Goal: Information Seeking & Learning: Learn about a topic

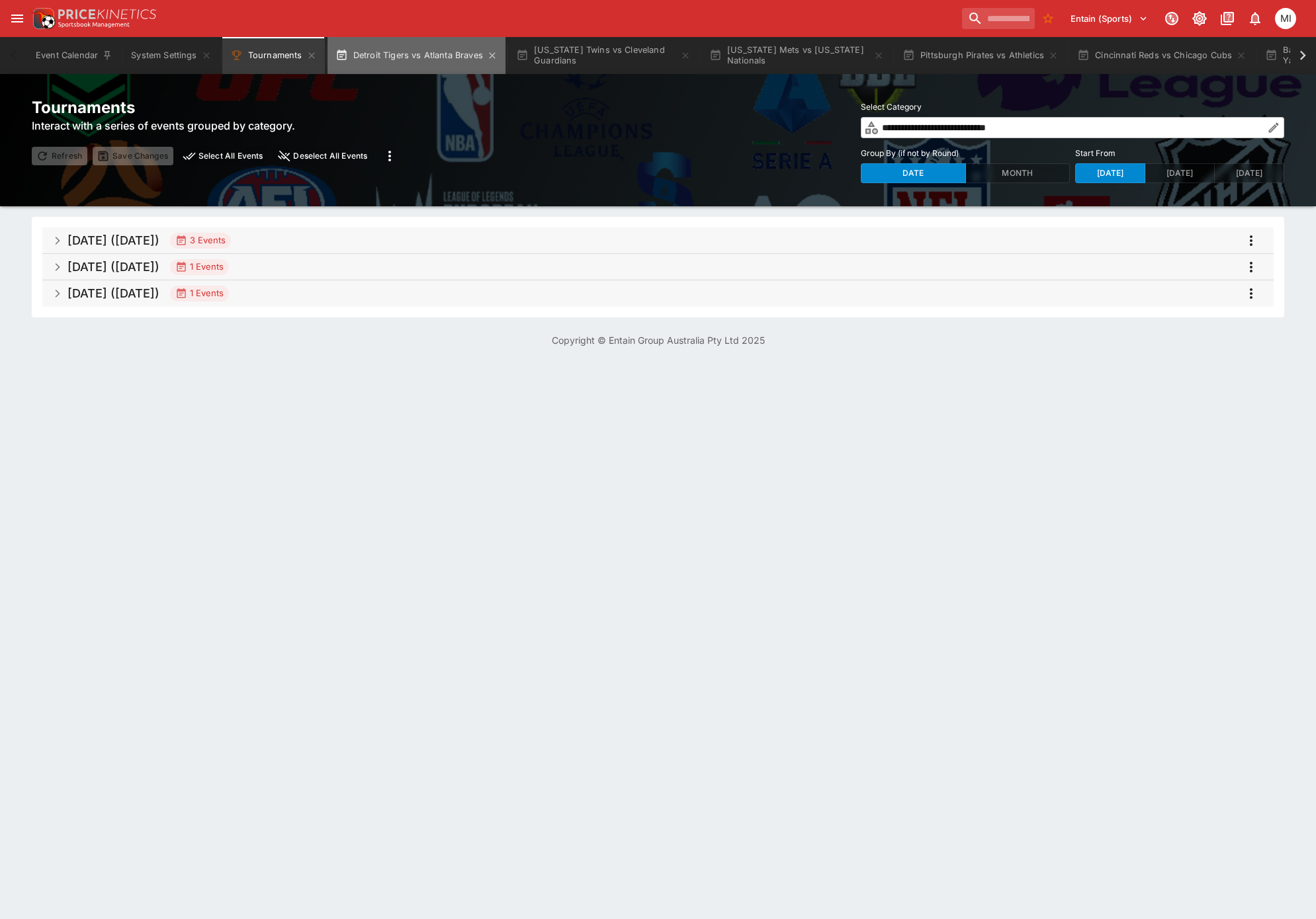
click at [421, 61] on button "Detroit Tigers vs Atlanta Braves" at bounding box center [416, 55] width 178 height 37
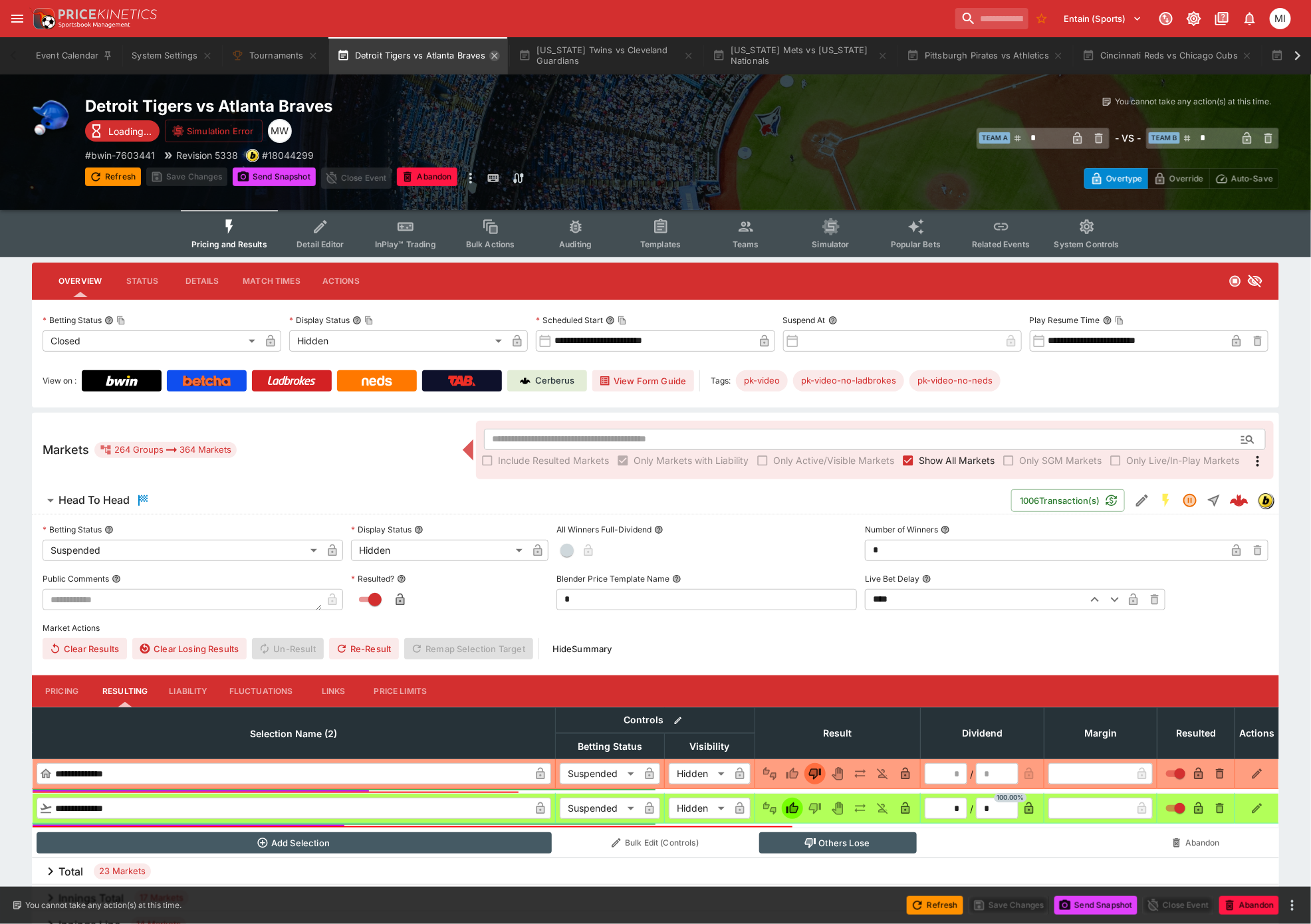
click at [490, 56] on icon "button" at bounding box center [494, 55] width 11 height 11
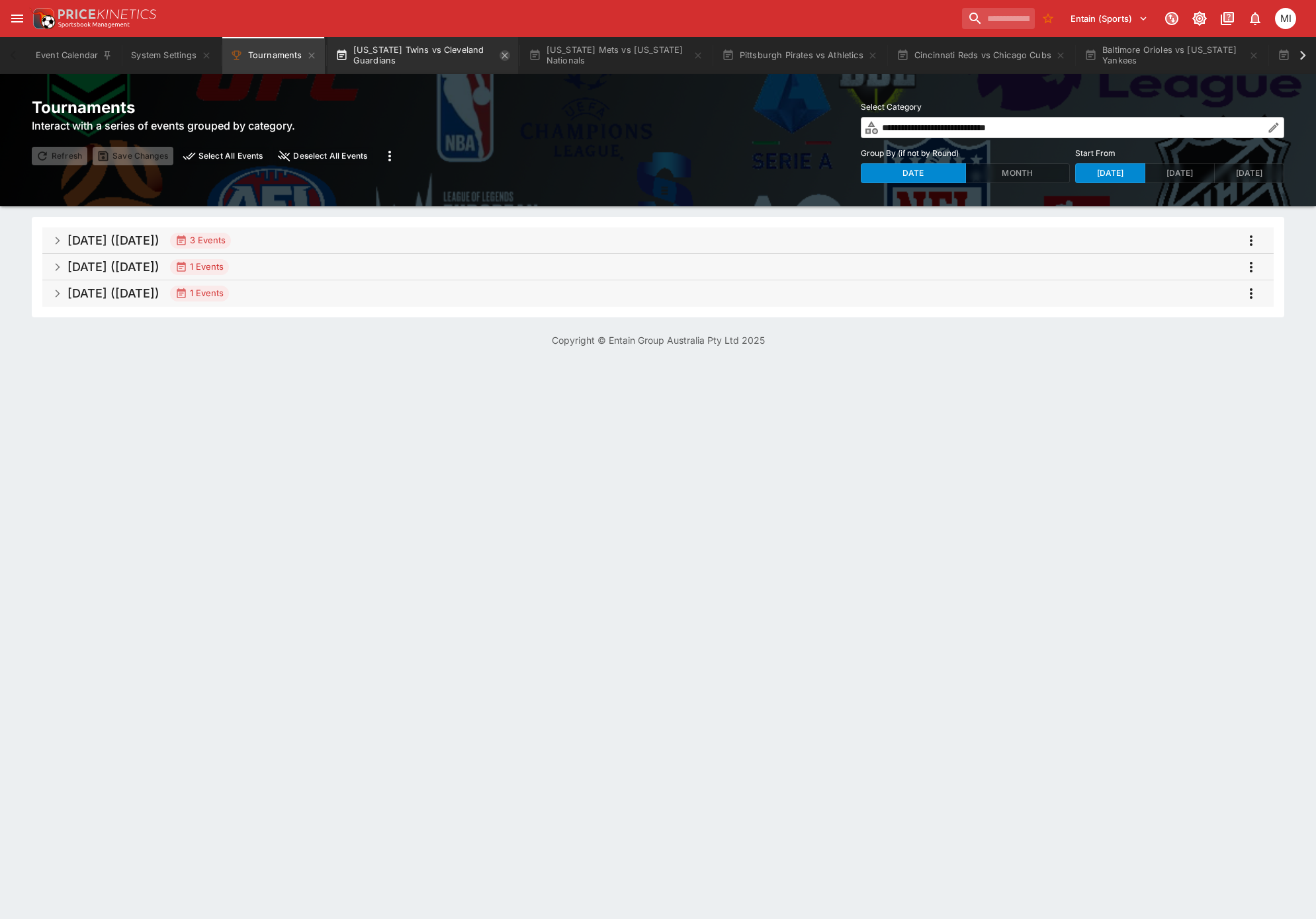
click at [504, 55] on icon "button" at bounding box center [504, 55] width 11 height 11
click at [504, 55] on button "Cincinnati Reds vs Chicago Cubs" at bounding box center [595, 55] width 185 height 37
click at [489, 54] on icon "button" at bounding box center [486, 55] width 11 height 11
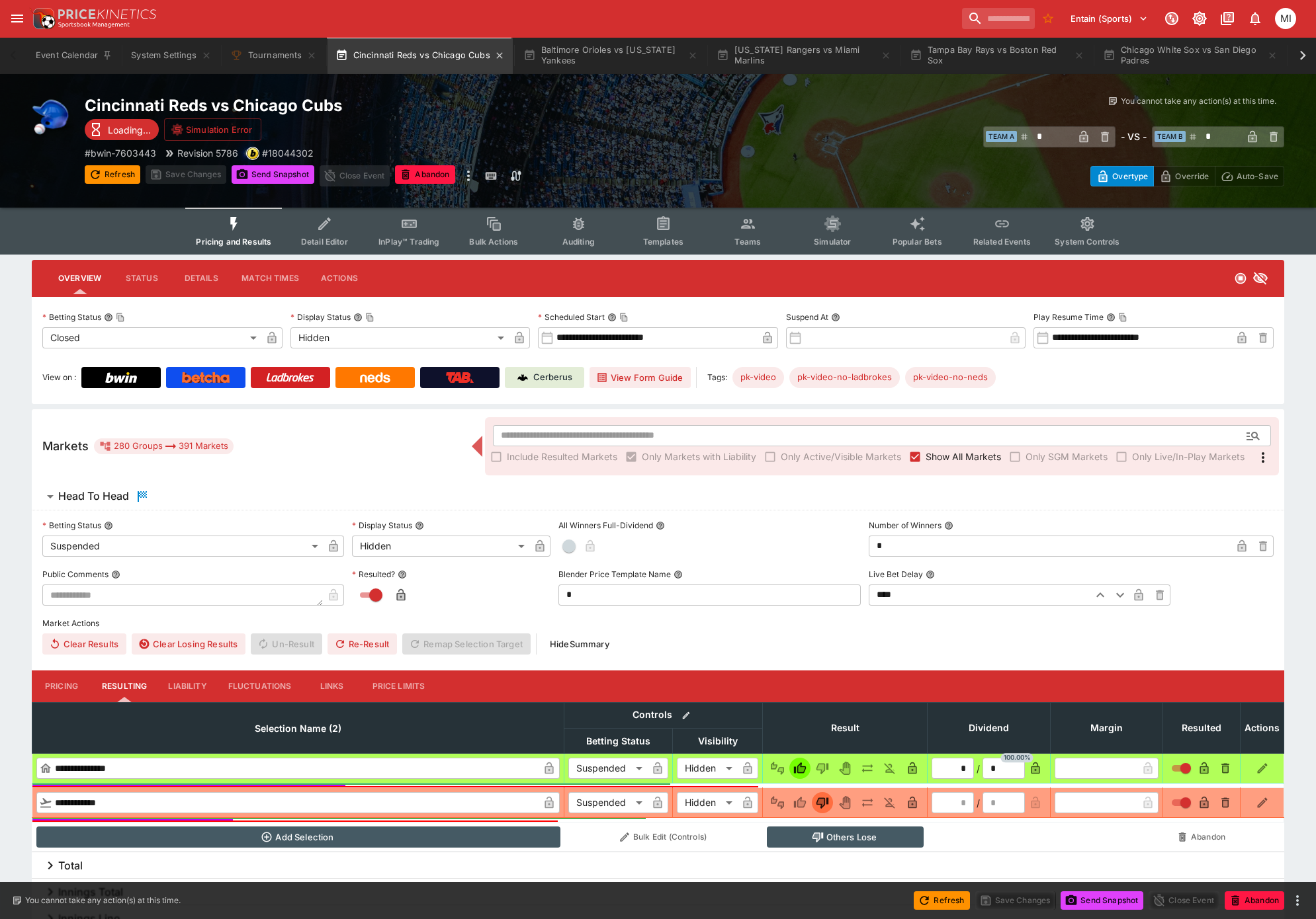
click at [486, 54] on button "Cincinnati Reds vs Chicago Cubs" at bounding box center [420, 55] width 185 height 37
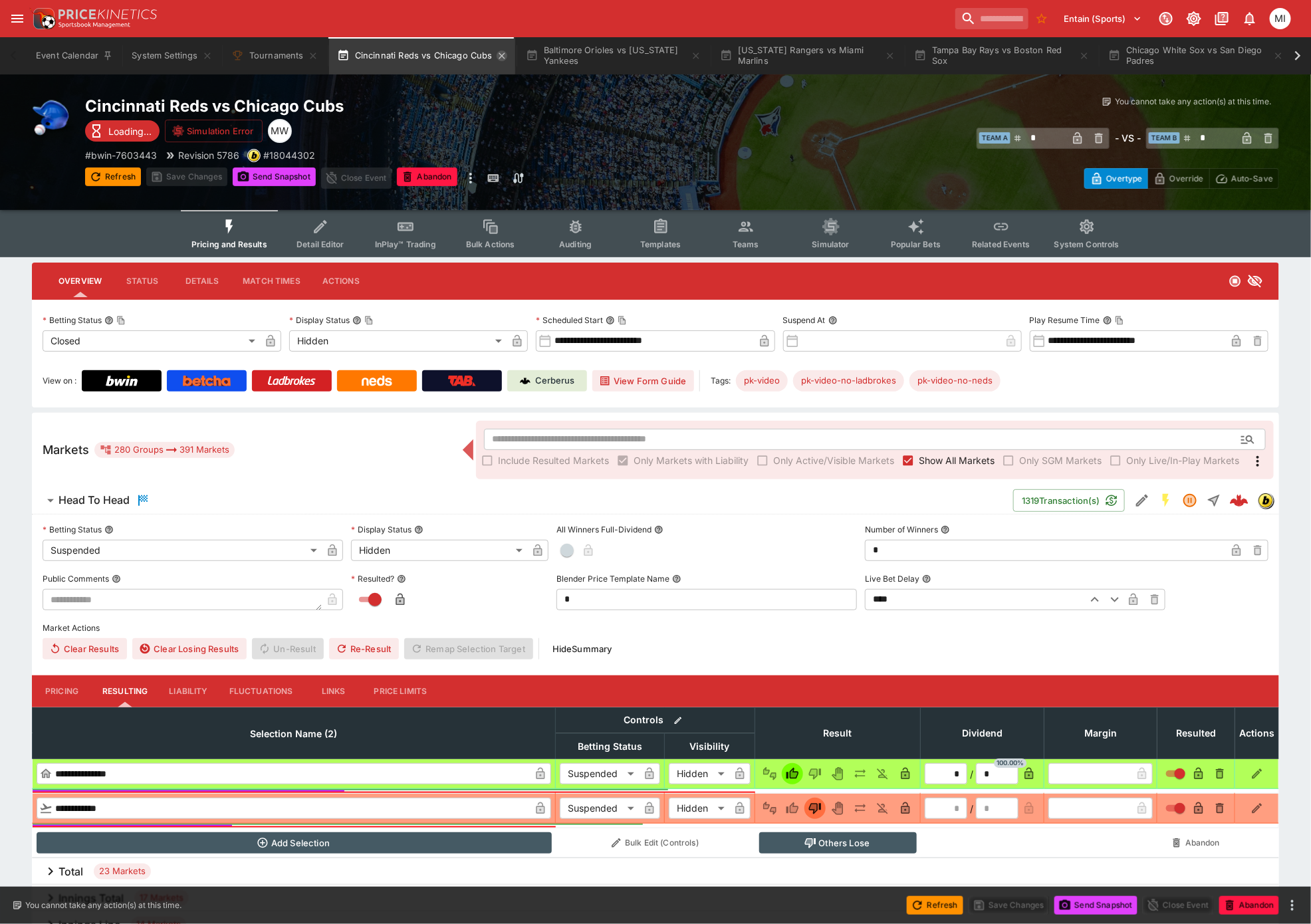
click at [500, 54] on icon "button" at bounding box center [502, 55] width 11 height 11
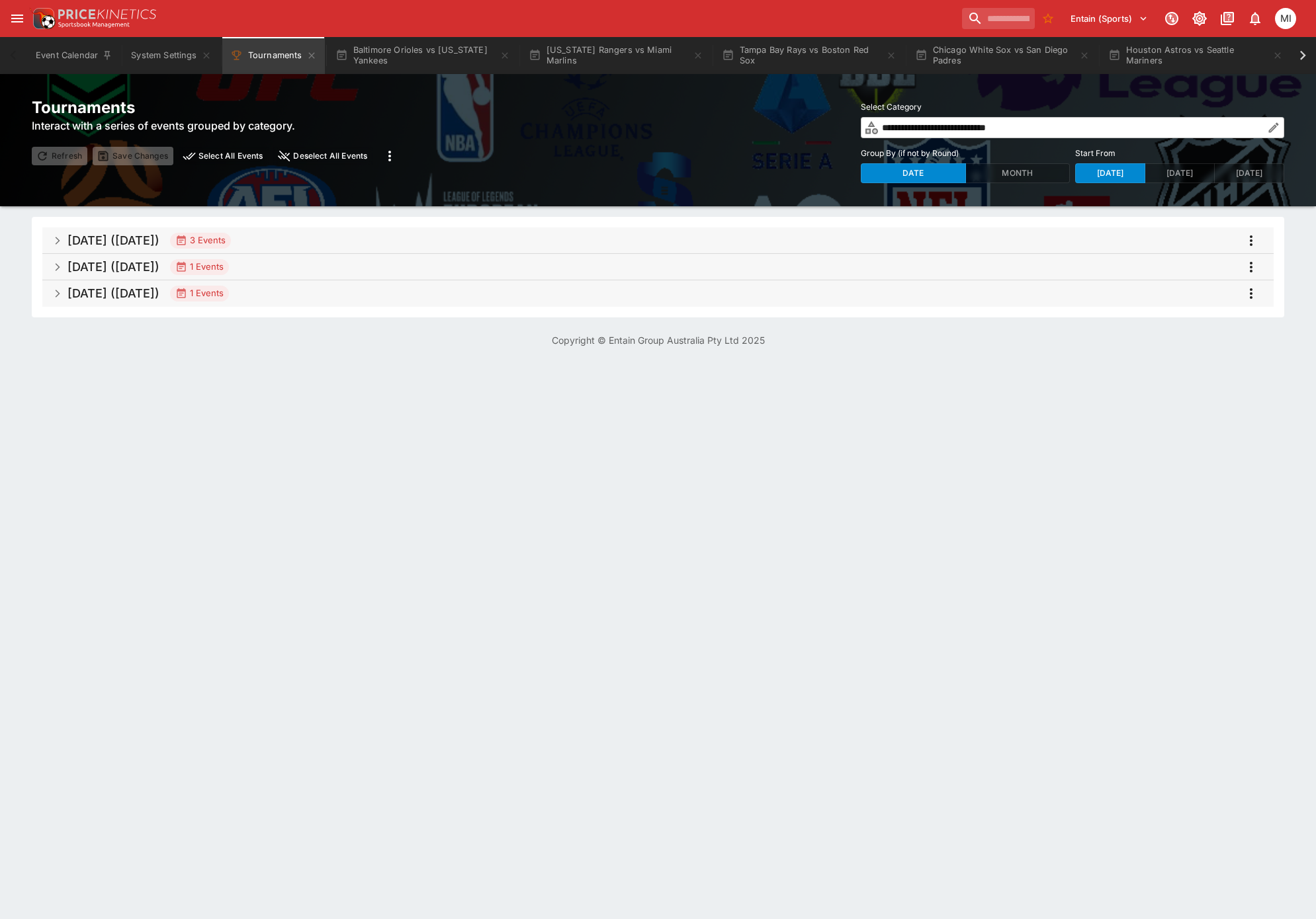
click at [497, 54] on button "Baltimore Orioles vs New York Yankees" at bounding box center [422, 55] width 190 height 37
click at [503, 54] on icon "button" at bounding box center [504, 55] width 11 height 11
click at [520, 54] on button "Texas Rangers vs Miami Marlins" at bounding box center [615, 55] width 190 height 37
click at [503, 54] on button "Texas Rangers vs Miami Marlins" at bounding box center [422, 55] width 190 height 37
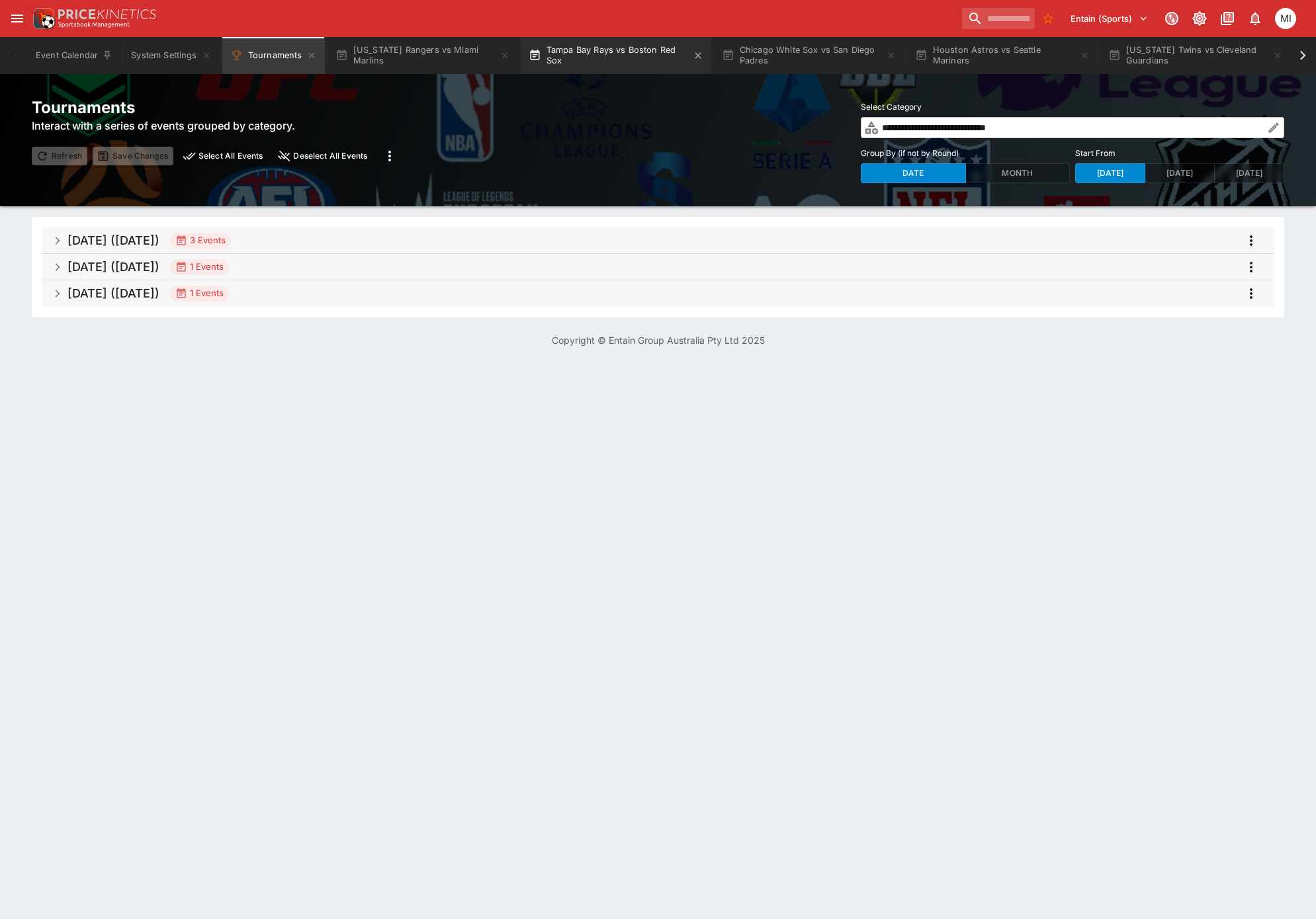
click at [486, 57] on button "Texas Rangers vs Miami Marlins" at bounding box center [422, 55] width 190 height 37
click at [499, 56] on icon "button" at bounding box center [504, 55] width 11 height 11
click at [493, 56] on button "Tampa Bay Rays vs Boston Red Sox" at bounding box center [422, 55] width 190 height 37
click at [497, 56] on button "Tampa Bay Rays vs Boston Red Sox" at bounding box center [422, 55] width 190 height 37
click at [499, 56] on button "Tampa Bay Rays vs Boston Red Sox" at bounding box center [422, 55] width 190 height 37
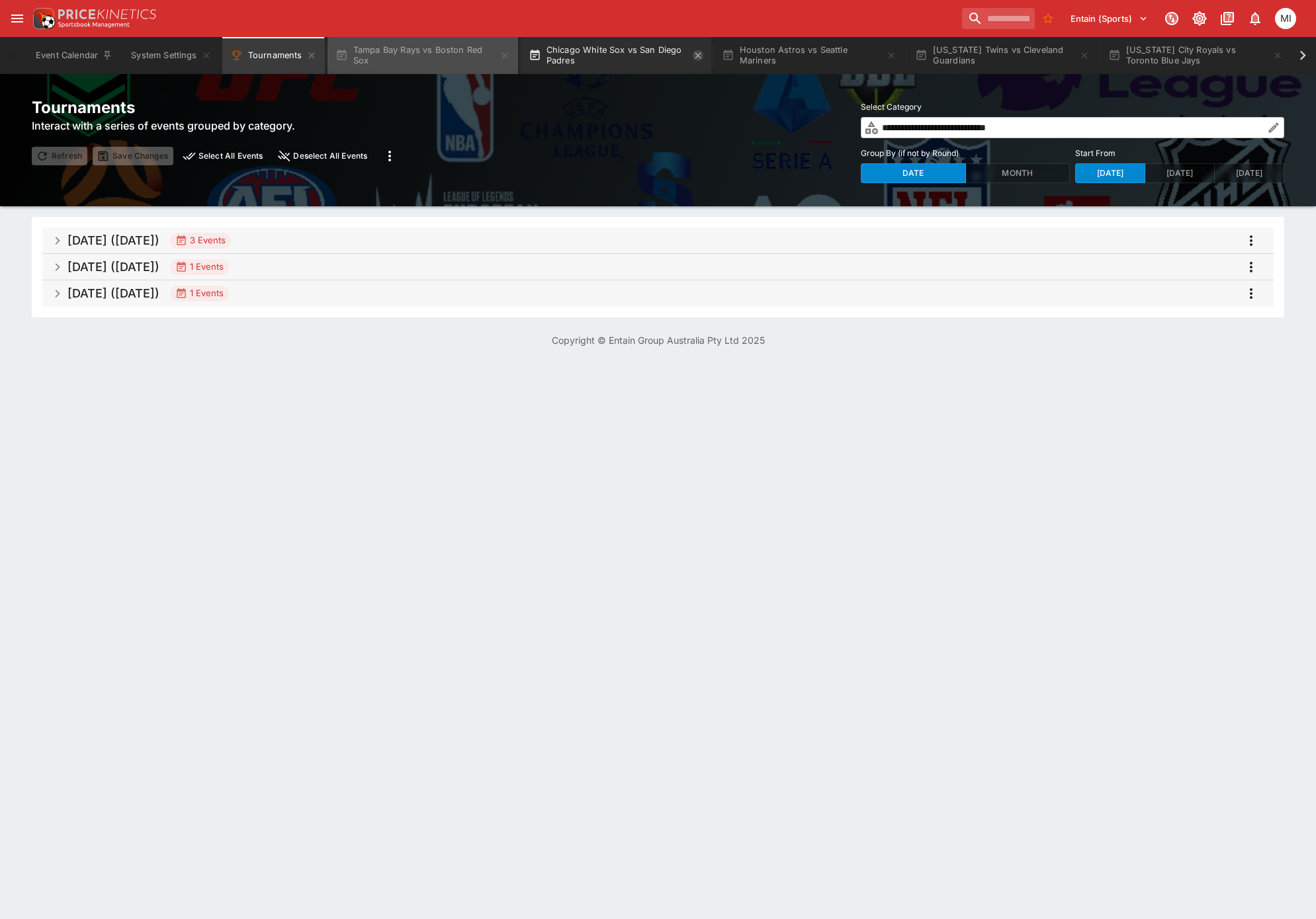
click at [502, 56] on icon "button" at bounding box center [504, 55] width 11 height 11
click at [692, 56] on icon "button" at bounding box center [697, 55] width 11 height 11
click at [503, 56] on icon "button" at bounding box center [504, 55] width 11 height 11
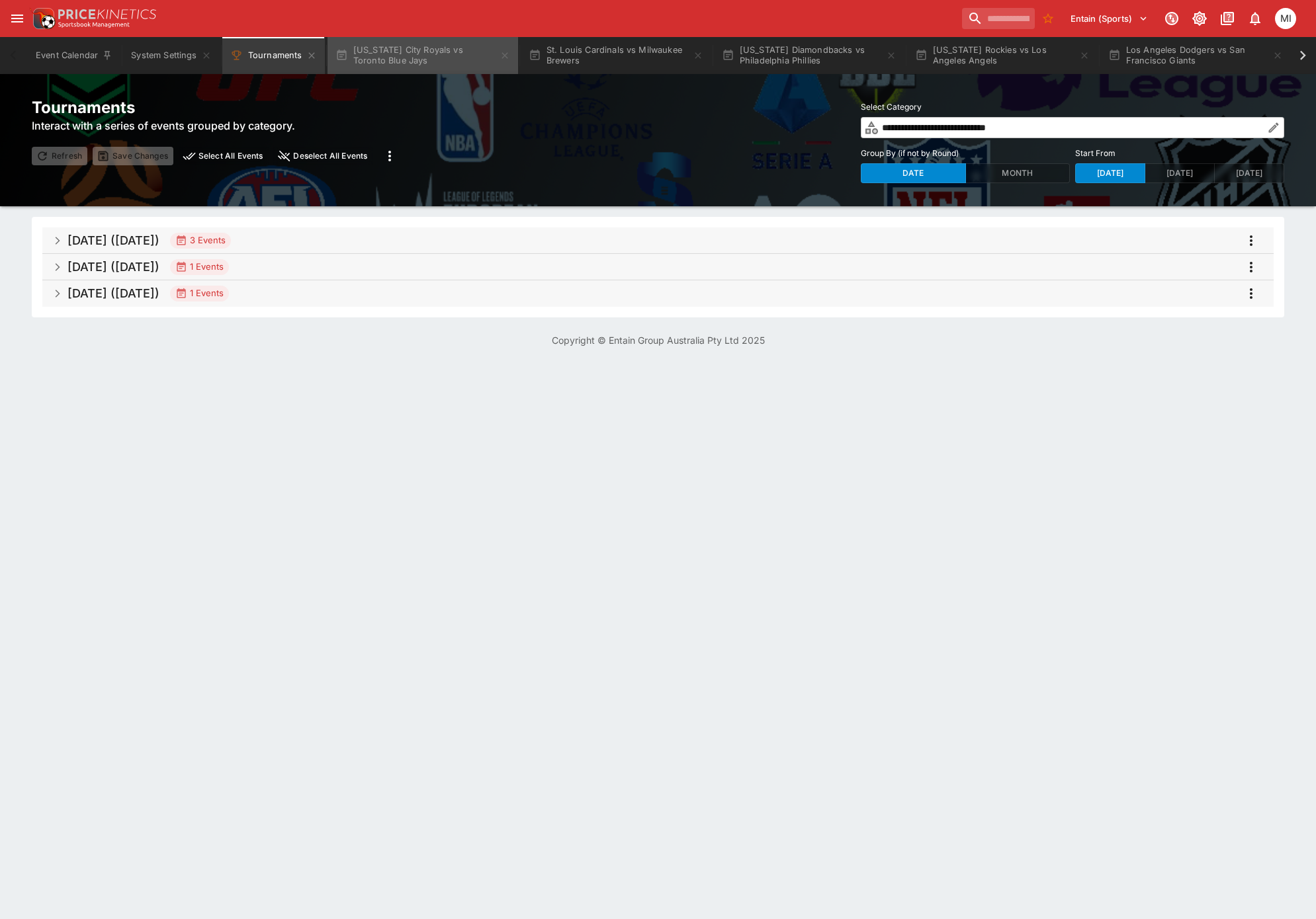
click at [692, 56] on icon "button" at bounding box center [697, 55] width 11 height 11
click at [503, 56] on icon "button" at bounding box center [504, 55] width 11 height 11
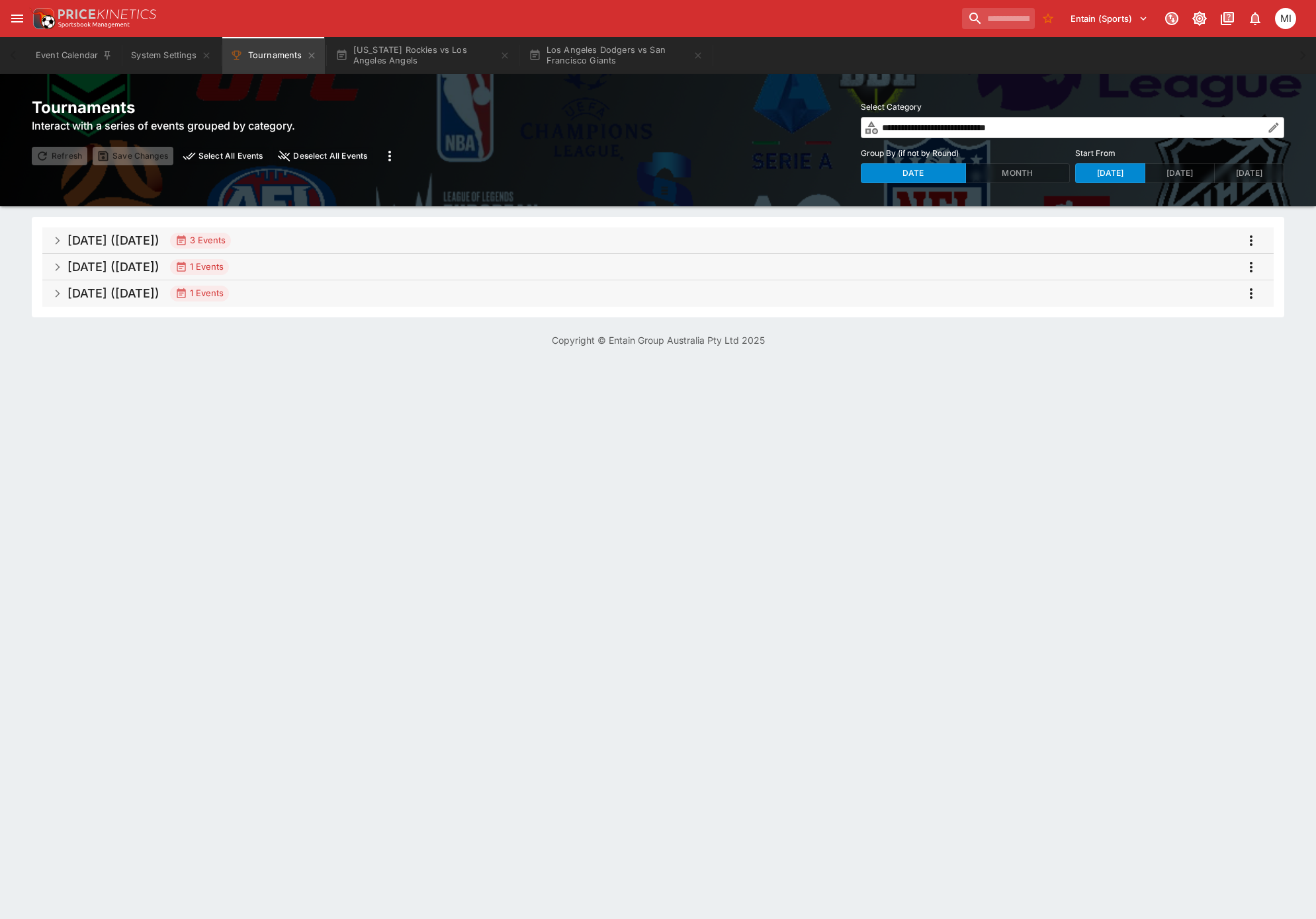
click at [503, 56] on icon "button" at bounding box center [504, 55] width 11 height 11
click at [503, 56] on div "Event Calendar System Settings Tournaments Los Angeles Dodgers vs San Francisco…" at bounding box center [658, 55] width 1263 height 37
click at [1274, 127] on icon "button" at bounding box center [1274, 127] width 10 height 10
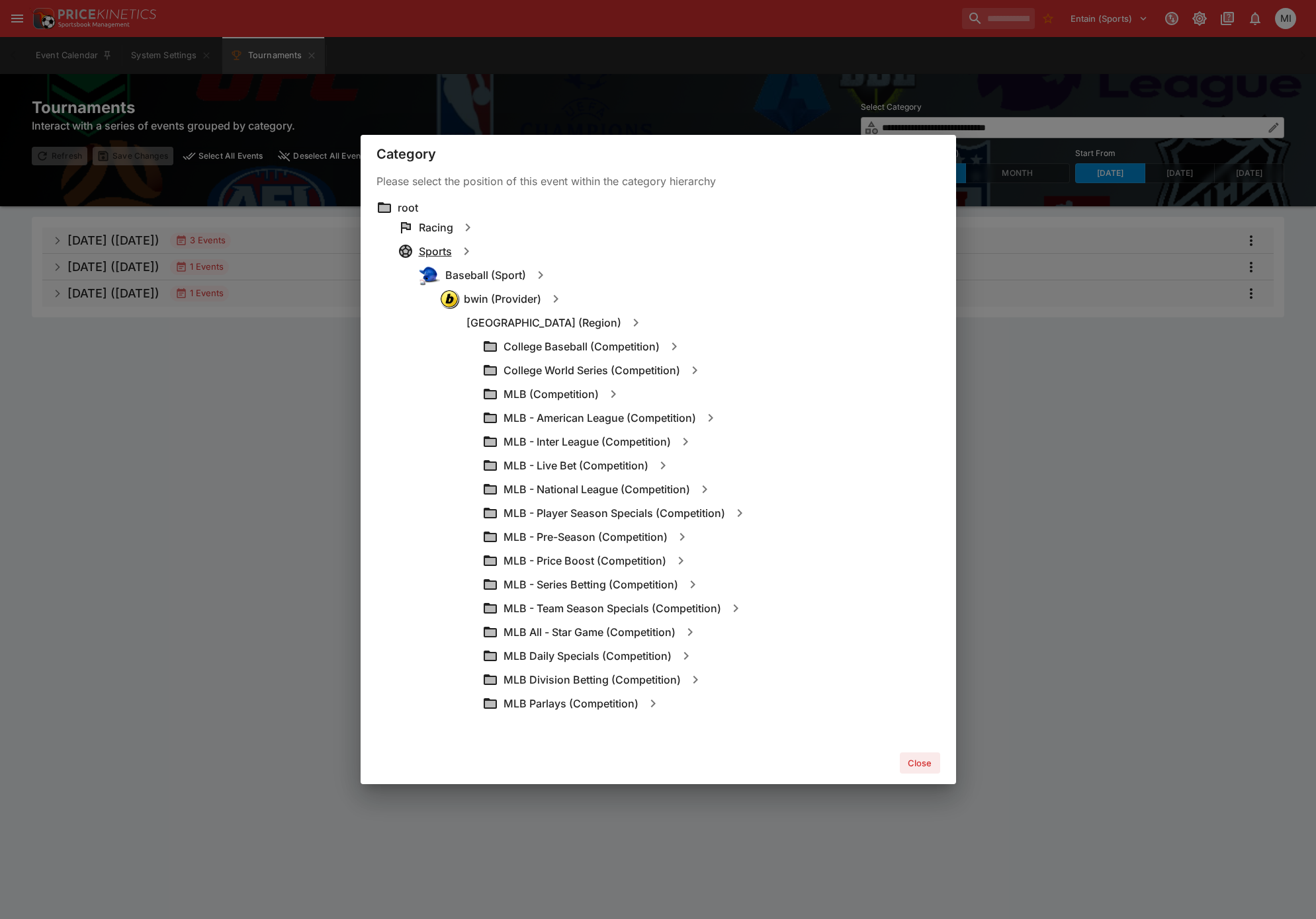
click at [438, 251] on h6 "Sports" at bounding box center [435, 252] width 33 height 14
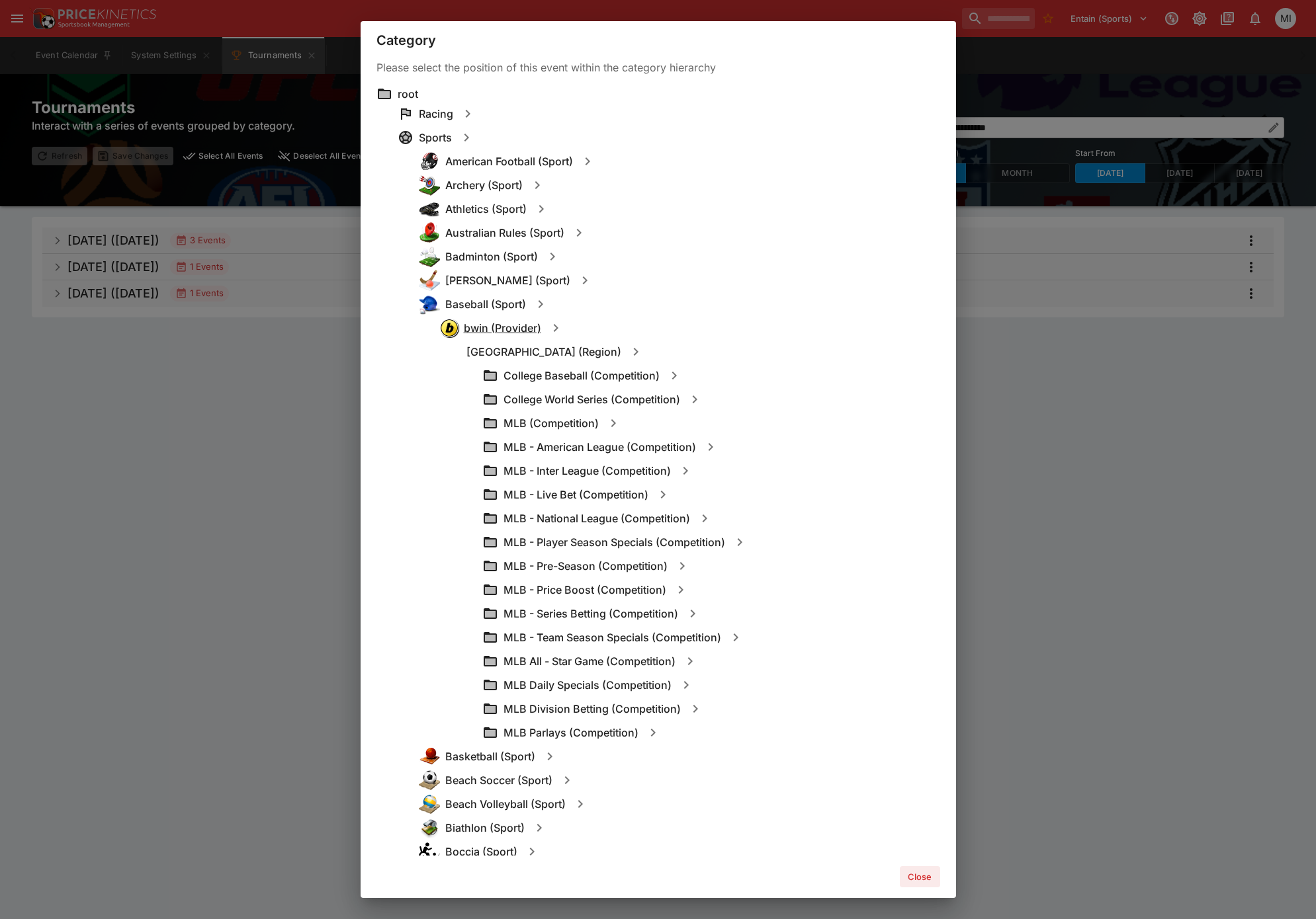
click at [483, 323] on h6 "bwin (Provider)" at bounding box center [502, 328] width 77 height 14
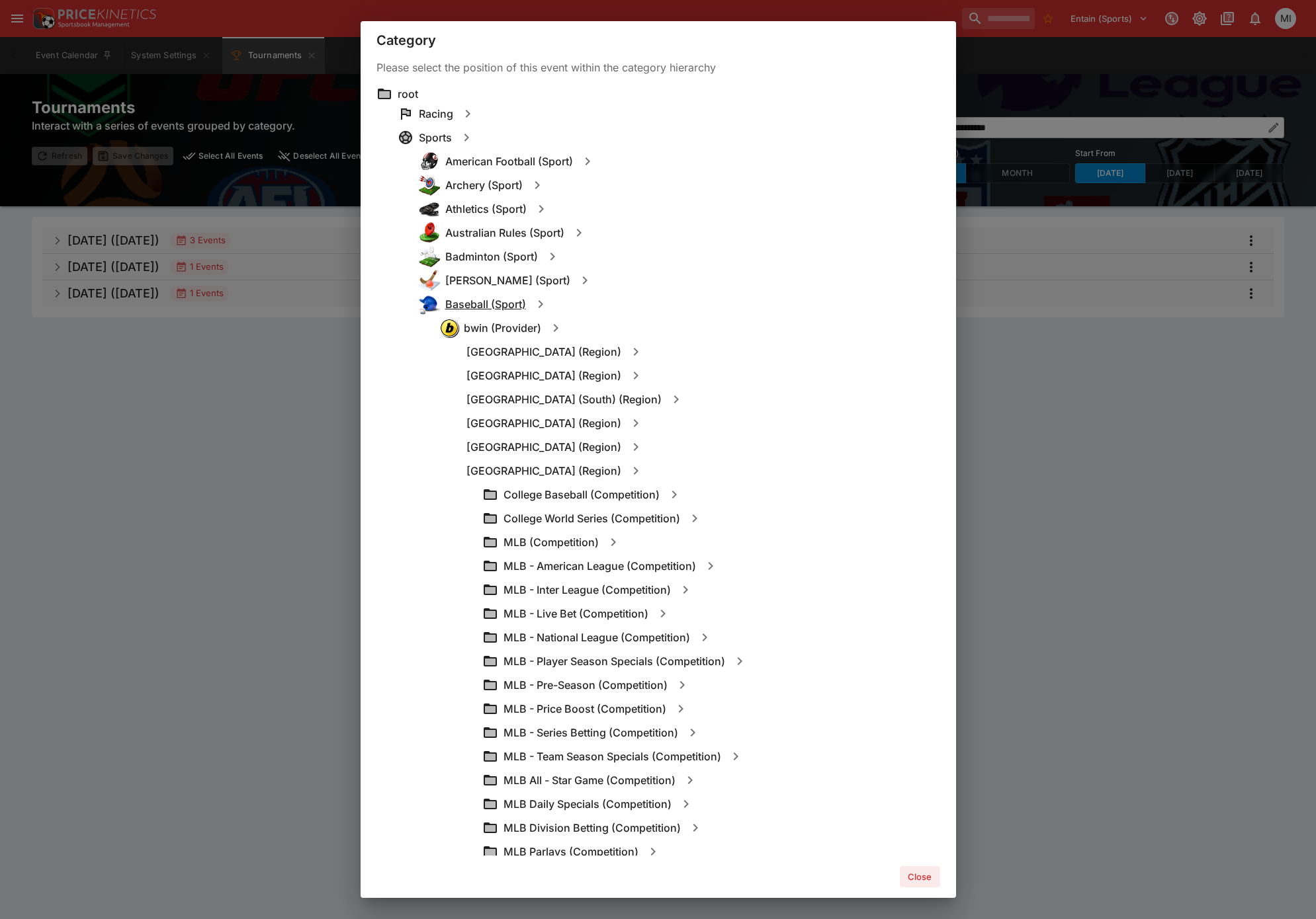
click at [481, 308] on h6 "Baseball (Sport)" at bounding box center [486, 304] width 81 height 14
click at [506, 304] on h6 "Baseball (Sport)" at bounding box center [486, 304] width 81 height 14
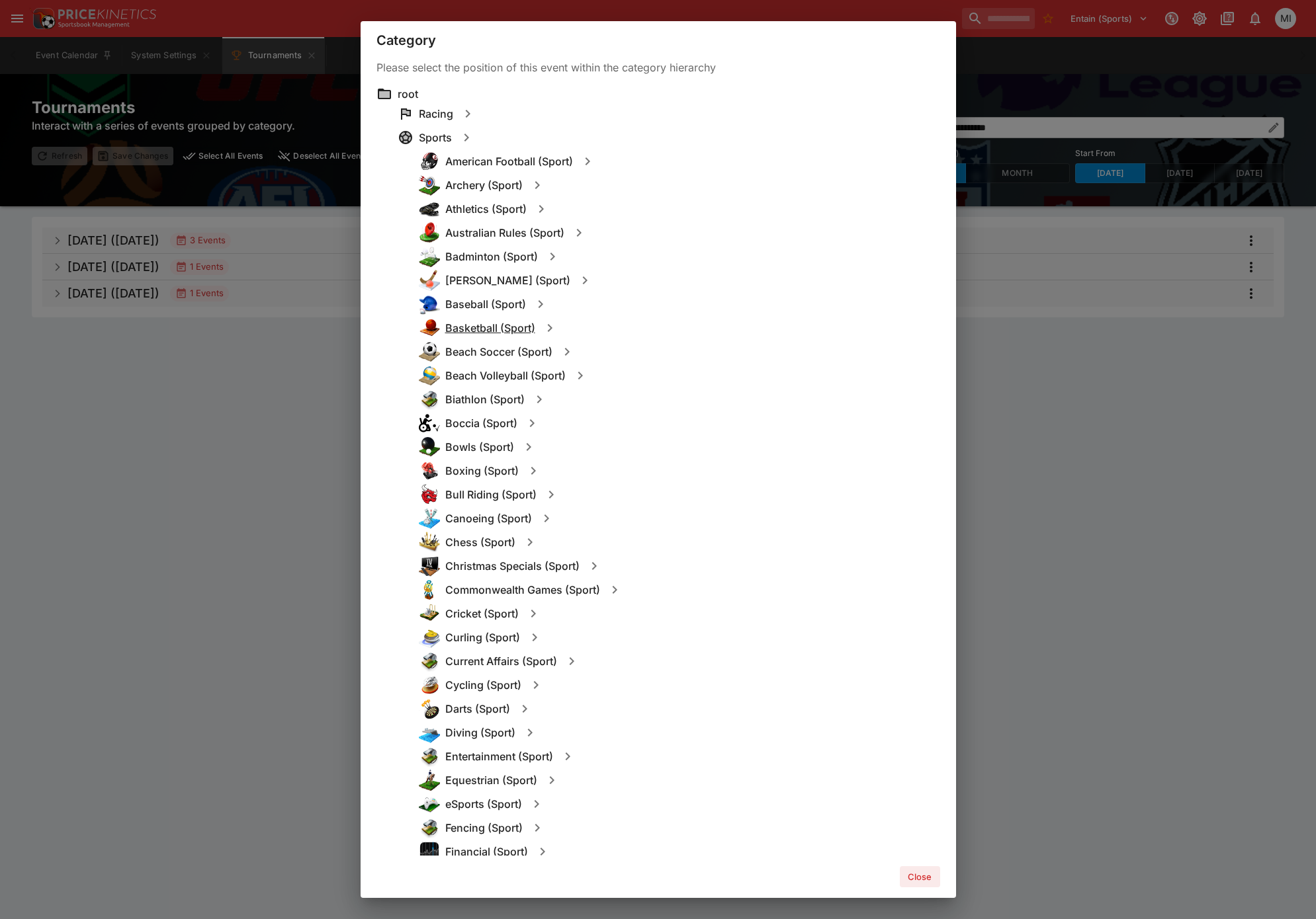
click at [495, 324] on h6 "Basketball (Sport)" at bounding box center [490, 328] width 90 height 14
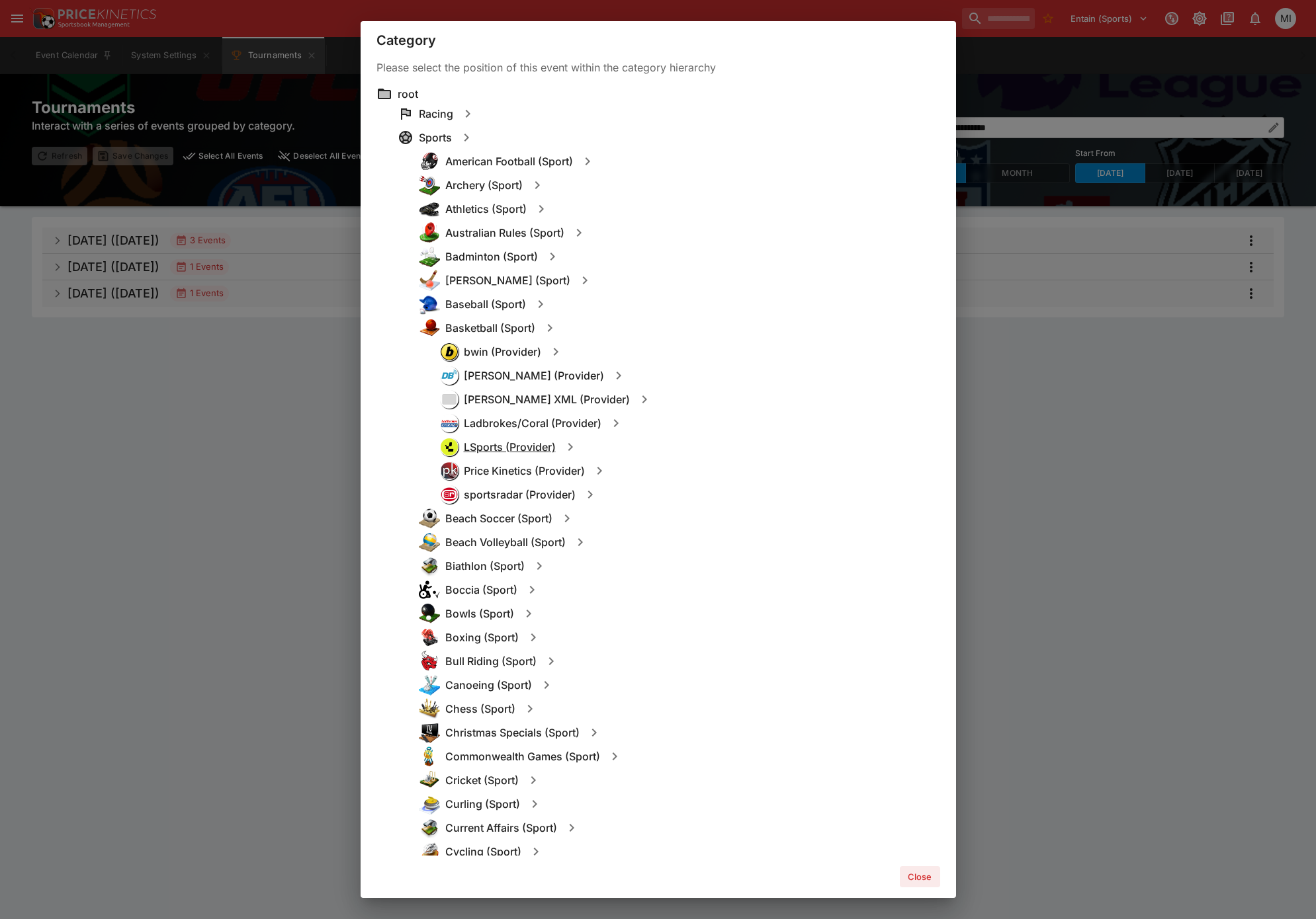
click at [497, 450] on h6 "LSports (Provider)" at bounding box center [509, 447] width 92 height 14
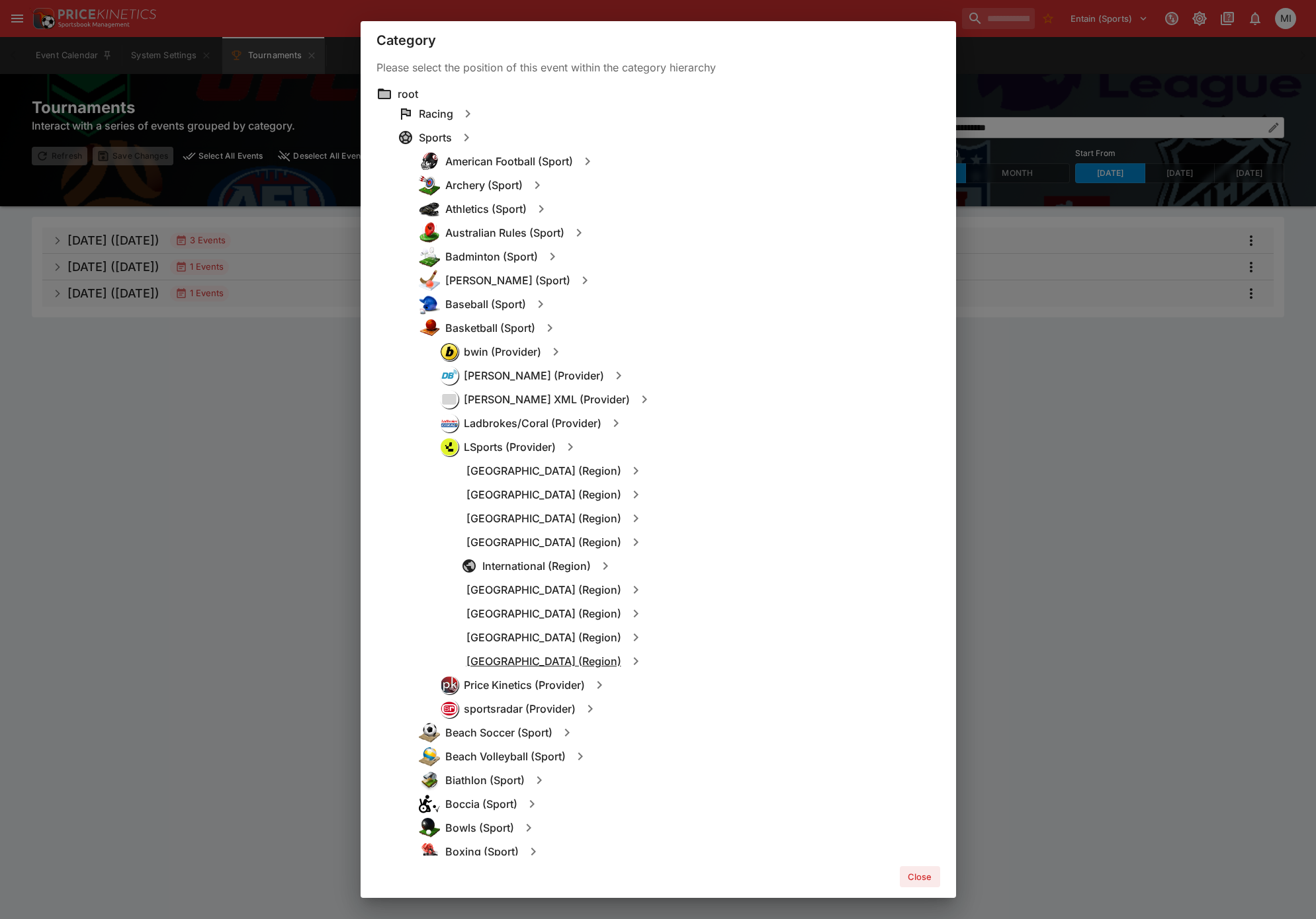
click at [522, 658] on h6 "United States (Region)" at bounding box center [544, 661] width 154 height 14
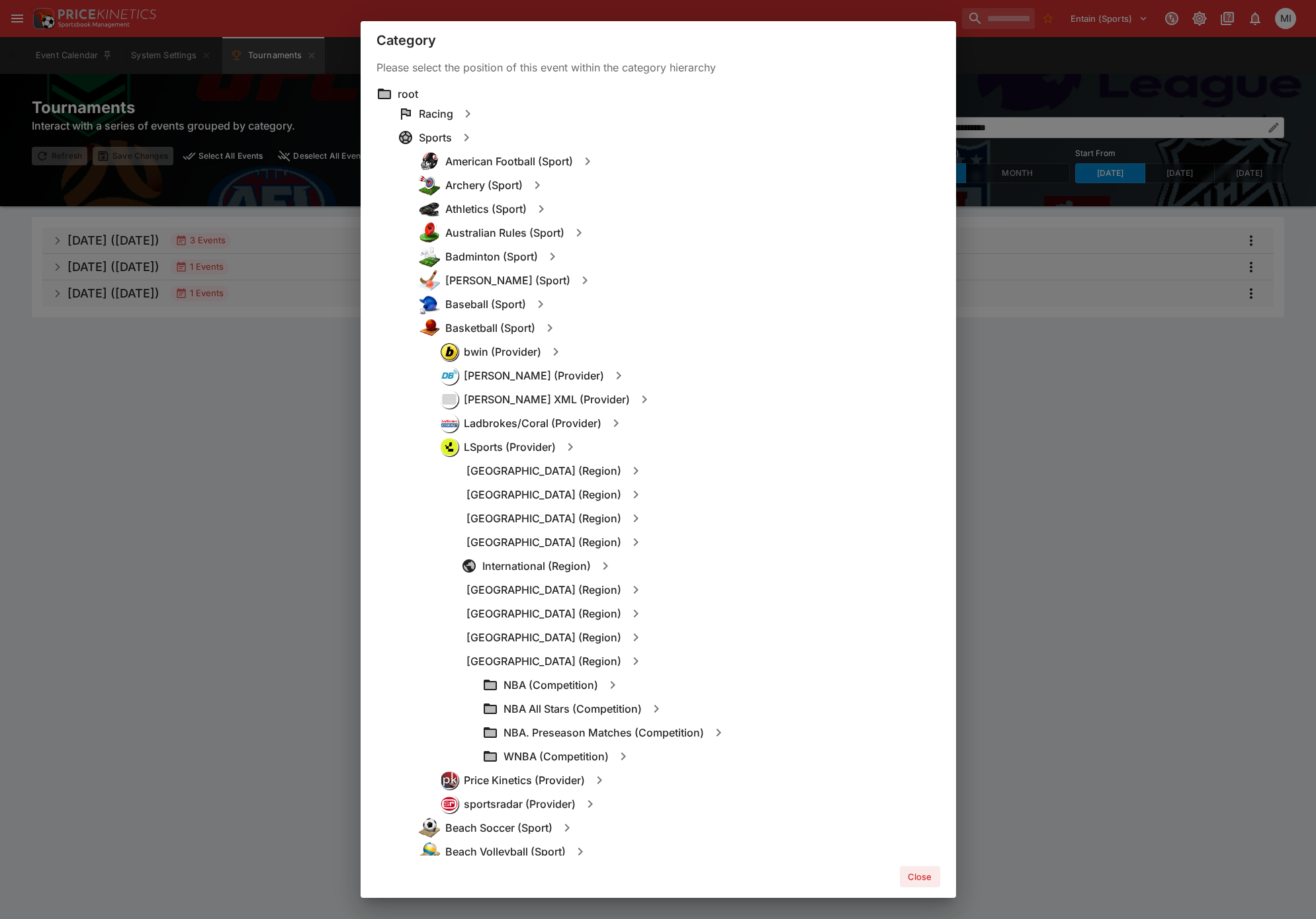
click at [631, 762] on button "button" at bounding box center [623, 757] width 24 height 24
type input "**********"
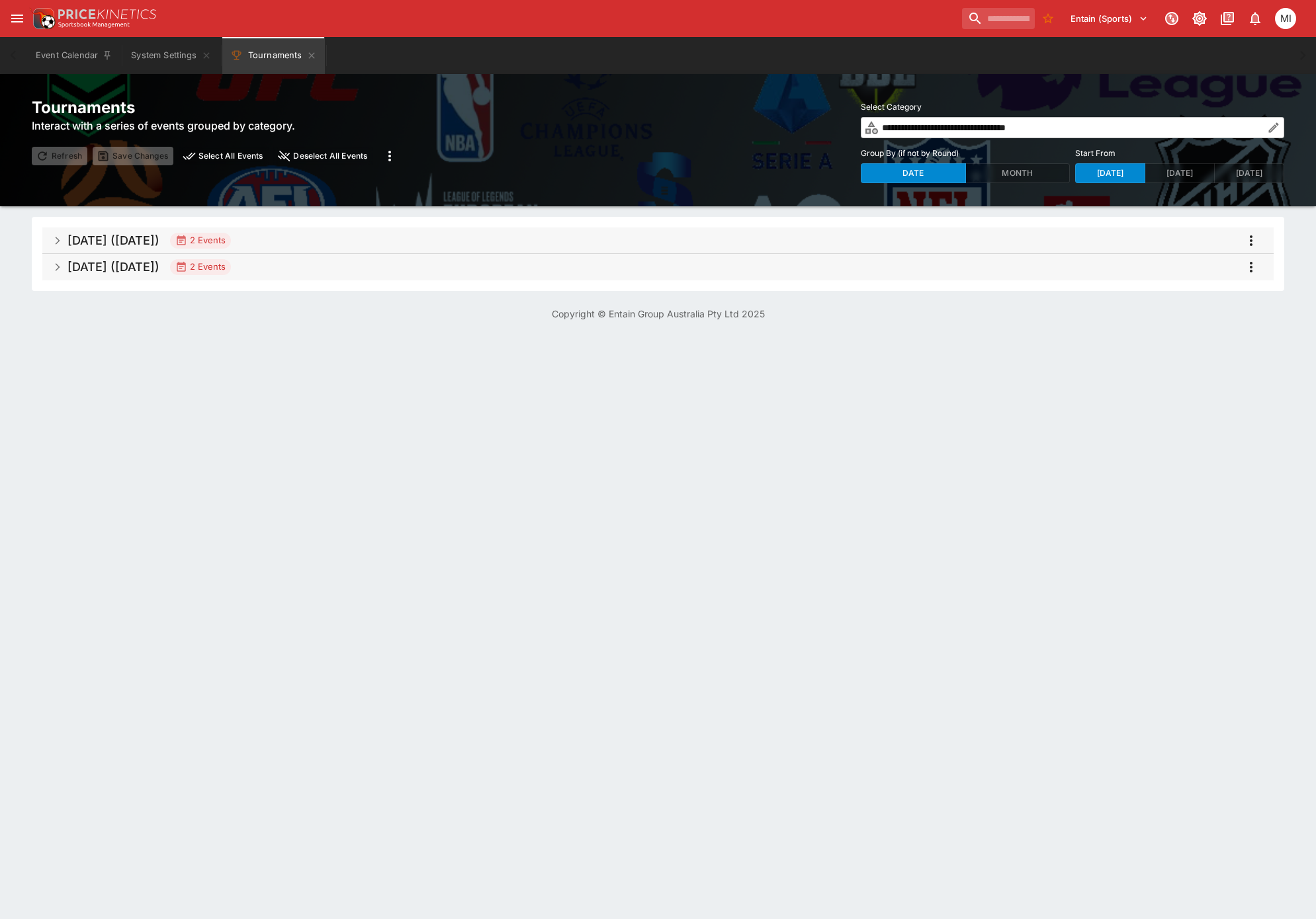
click at [281, 242] on span "Sep 2025 (2025-09-24) 2 Events" at bounding box center [665, 240] width 1195 height 24
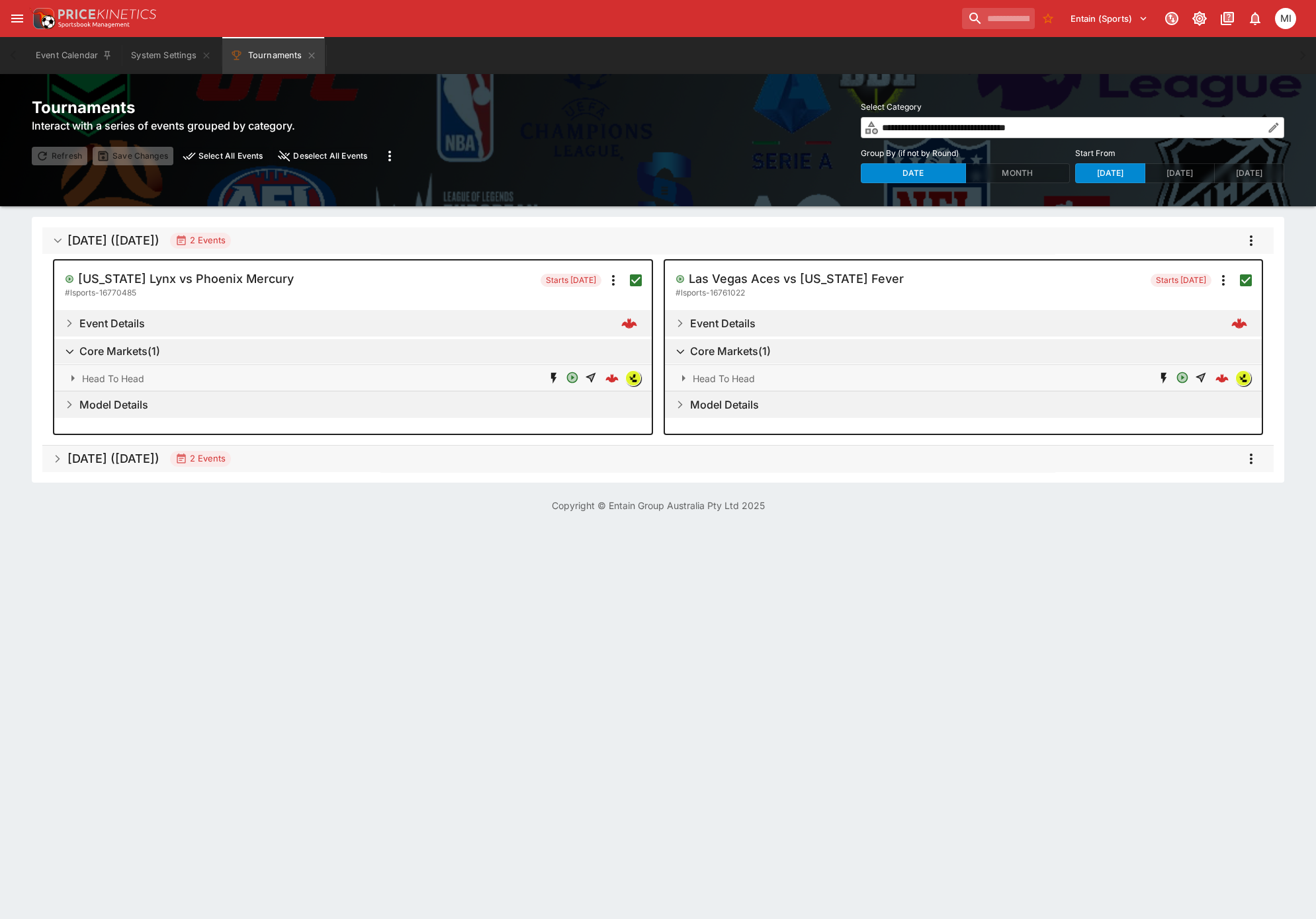
click at [455, 458] on span "Sep 2025 (2025-09-27) 2 Events" at bounding box center [665, 459] width 1195 height 24
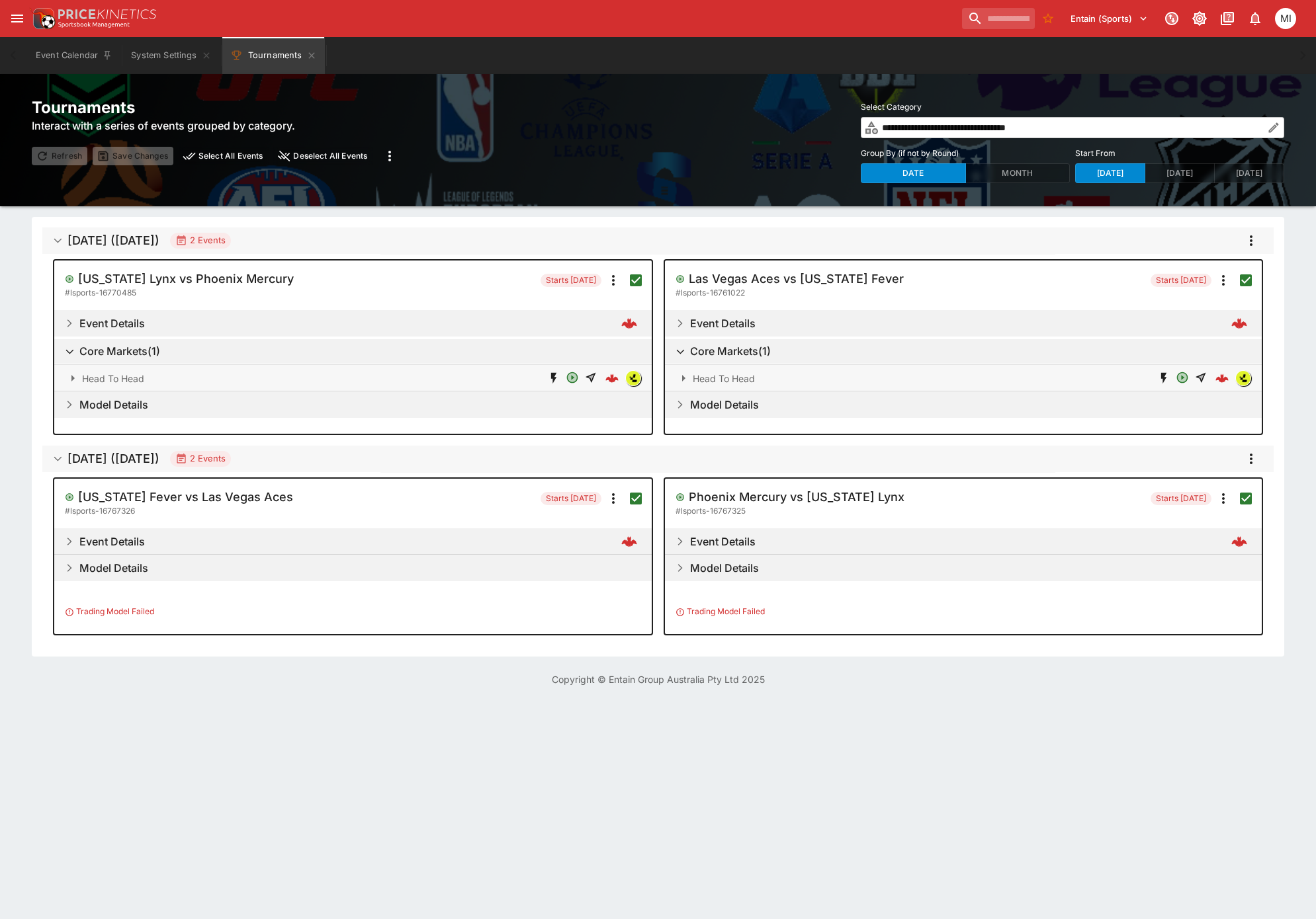
click at [1249, 236] on icon "more" at bounding box center [1251, 240] width 15 height 15
click at [1202, 376] on li "Open selected events" at bounding box center [1228, 375] width 154 height 21
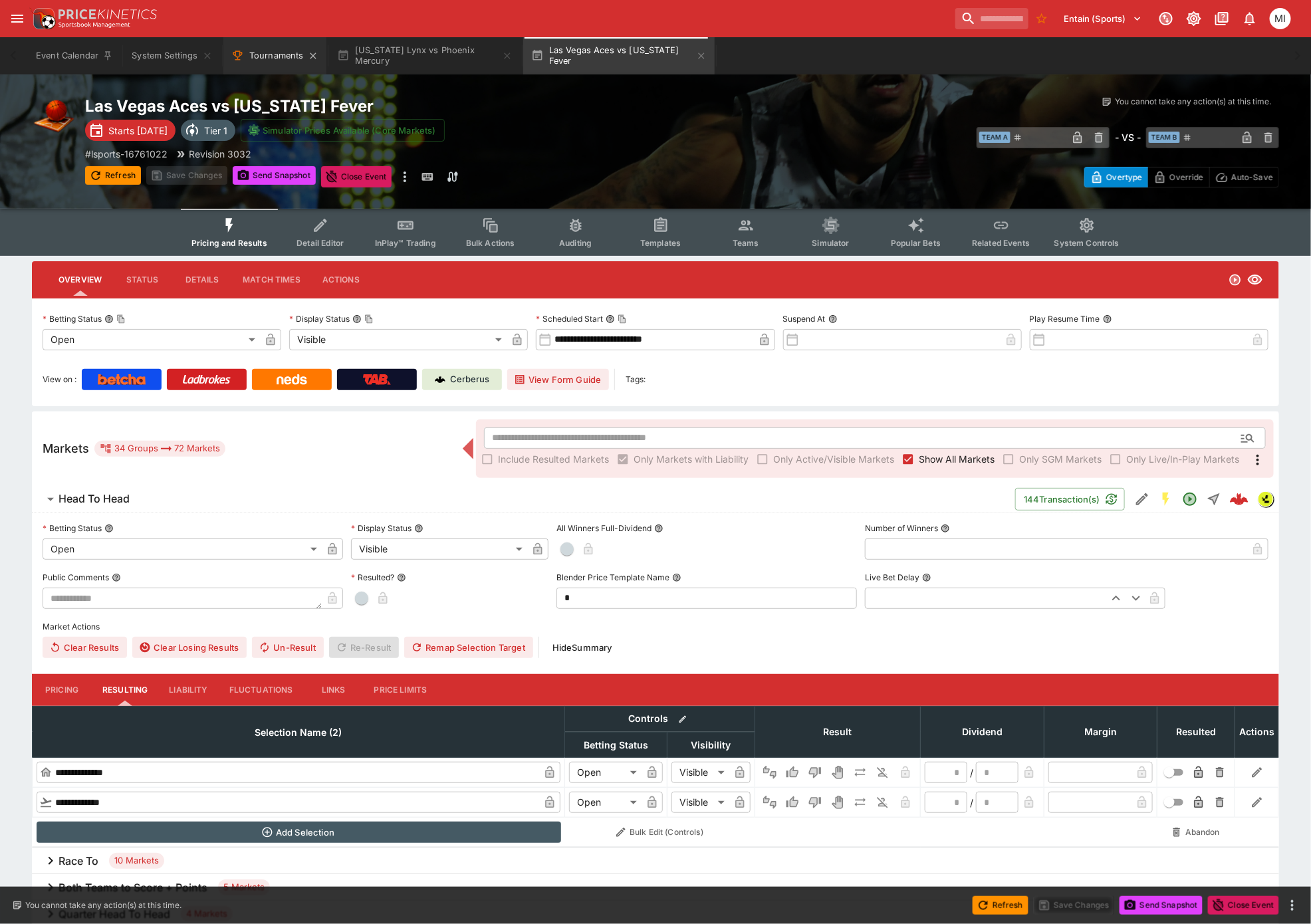
click at [275, 53] on button "Tournaments" at bounding box center [275, 55] width 103 height 37
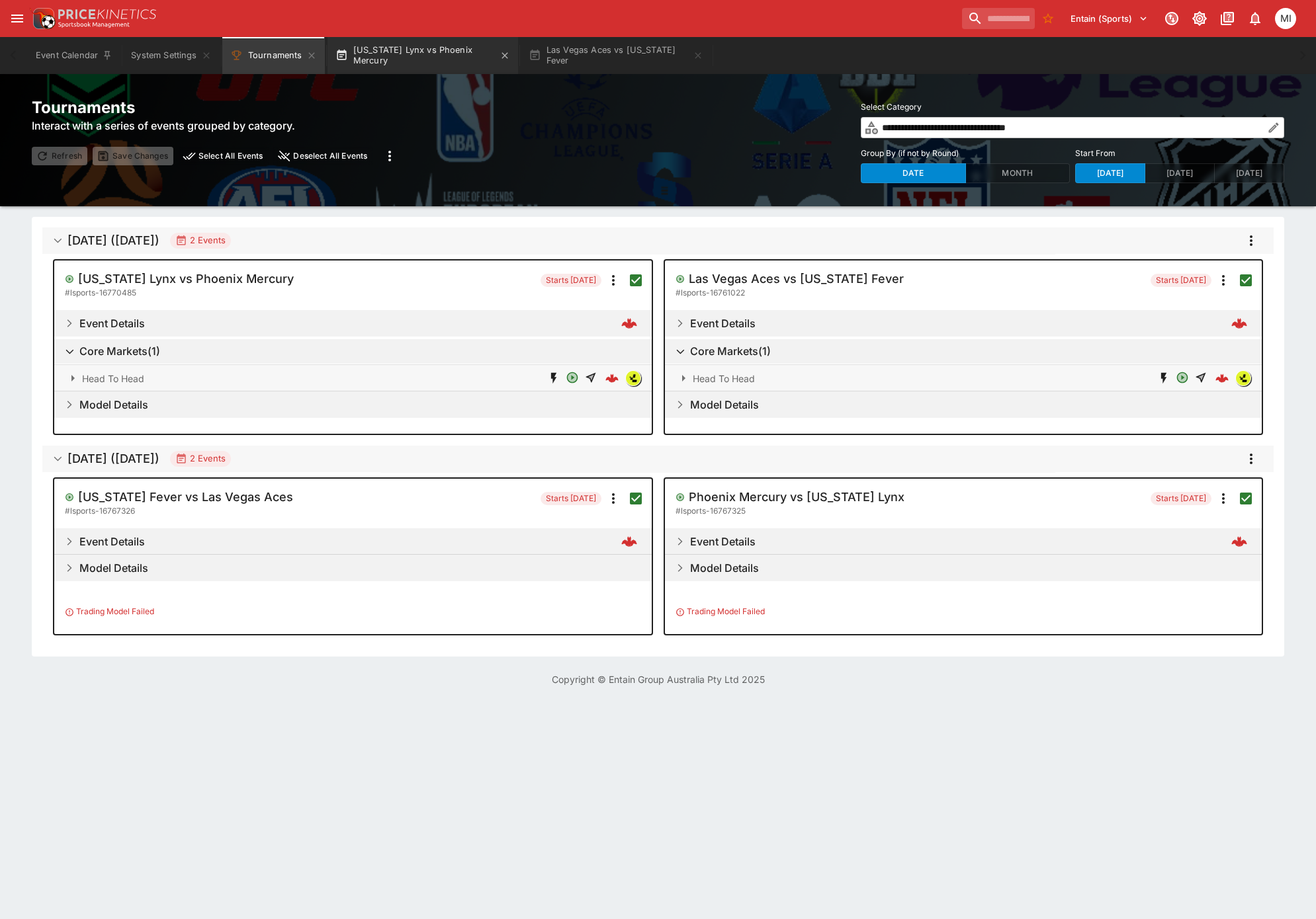
click at [421, 69] on button "Minnesota Lynx vs Phoenix Mercury" at bounding box center [422, 55] width 190 height 37
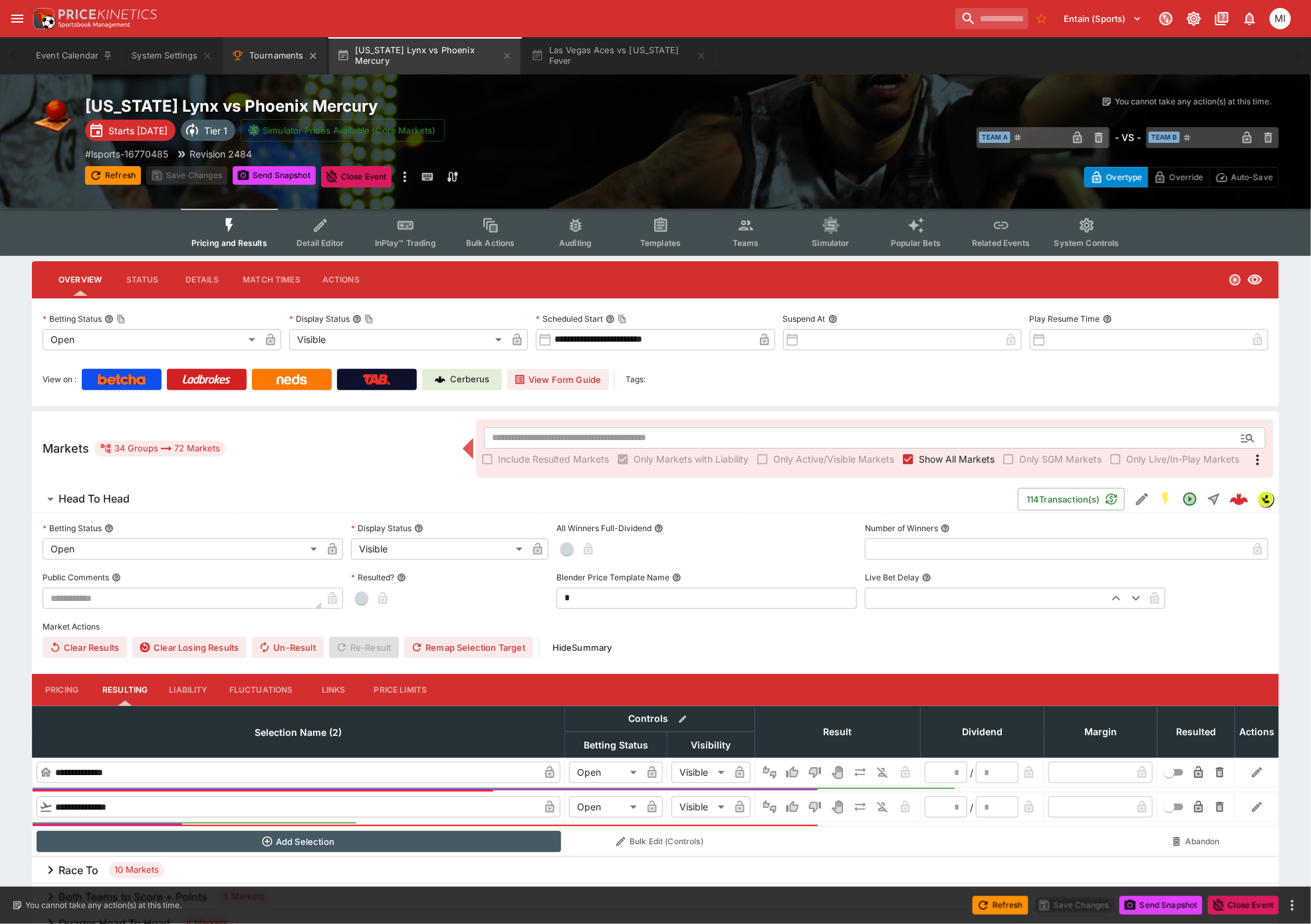
click at [260, 56] on button "Tournaments" at bounding box center [275, 55] width 103 height 37
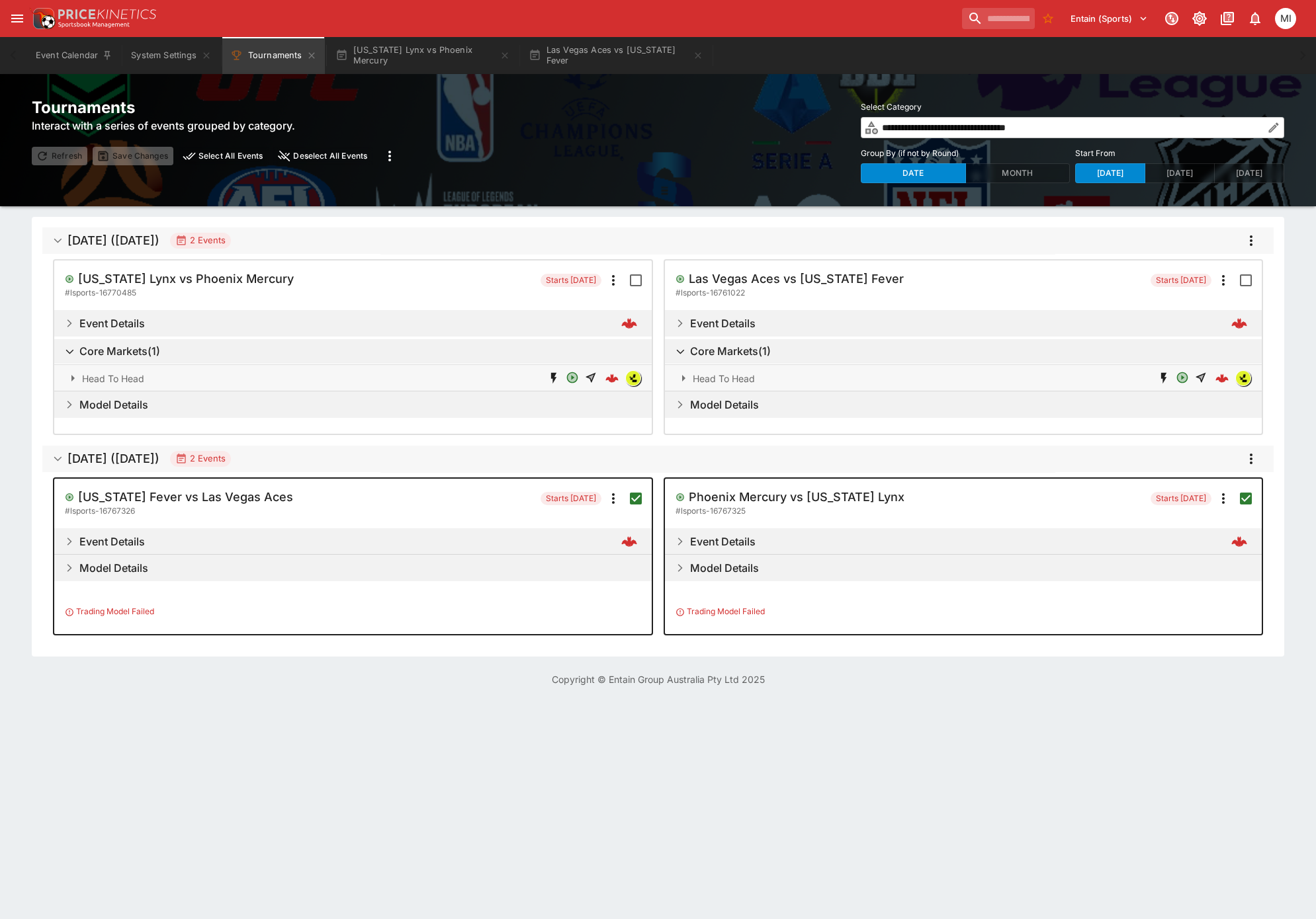
click at [1251, 453] on icon "more" at bounding box center [1251, 459] width 15 height 15
click at [1218, 587] on li "Open selected events" at bounding box center [1228, 592] width 154 height 21
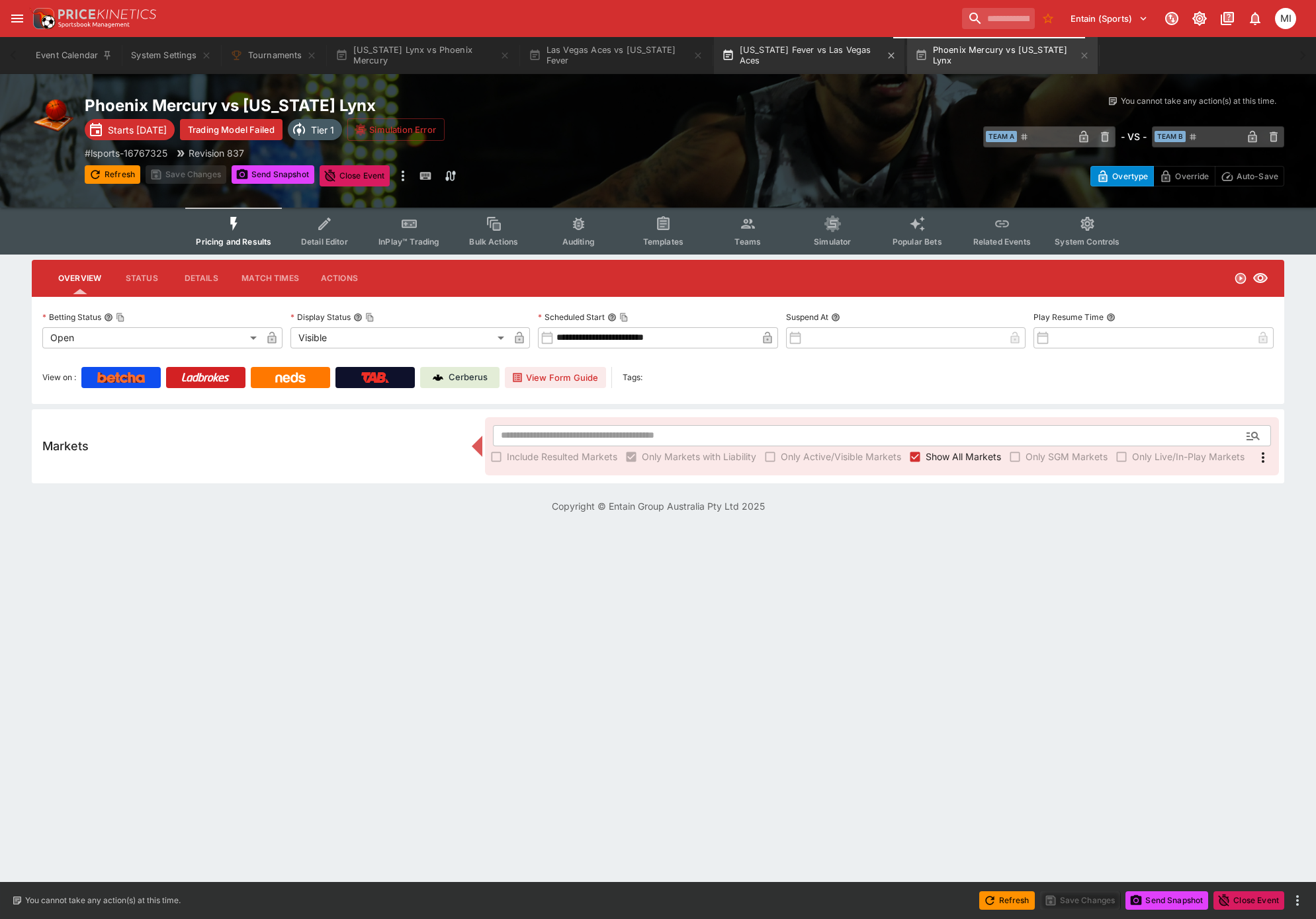
click at [769, 58] on button "Indiana Fever vs Las Vegas Aces" at bounding box center [808, 55] width 190 height 37
click at [962, 51] on button "Phoenix Mercury vs Minnesota Lynx" at bounding box center [1001, 55] width 190 height 37
click at [427, 45] on button "Minnesota Lynx vs Phoenix Mercury" at bounding box center [422, 55] width 190 height 37
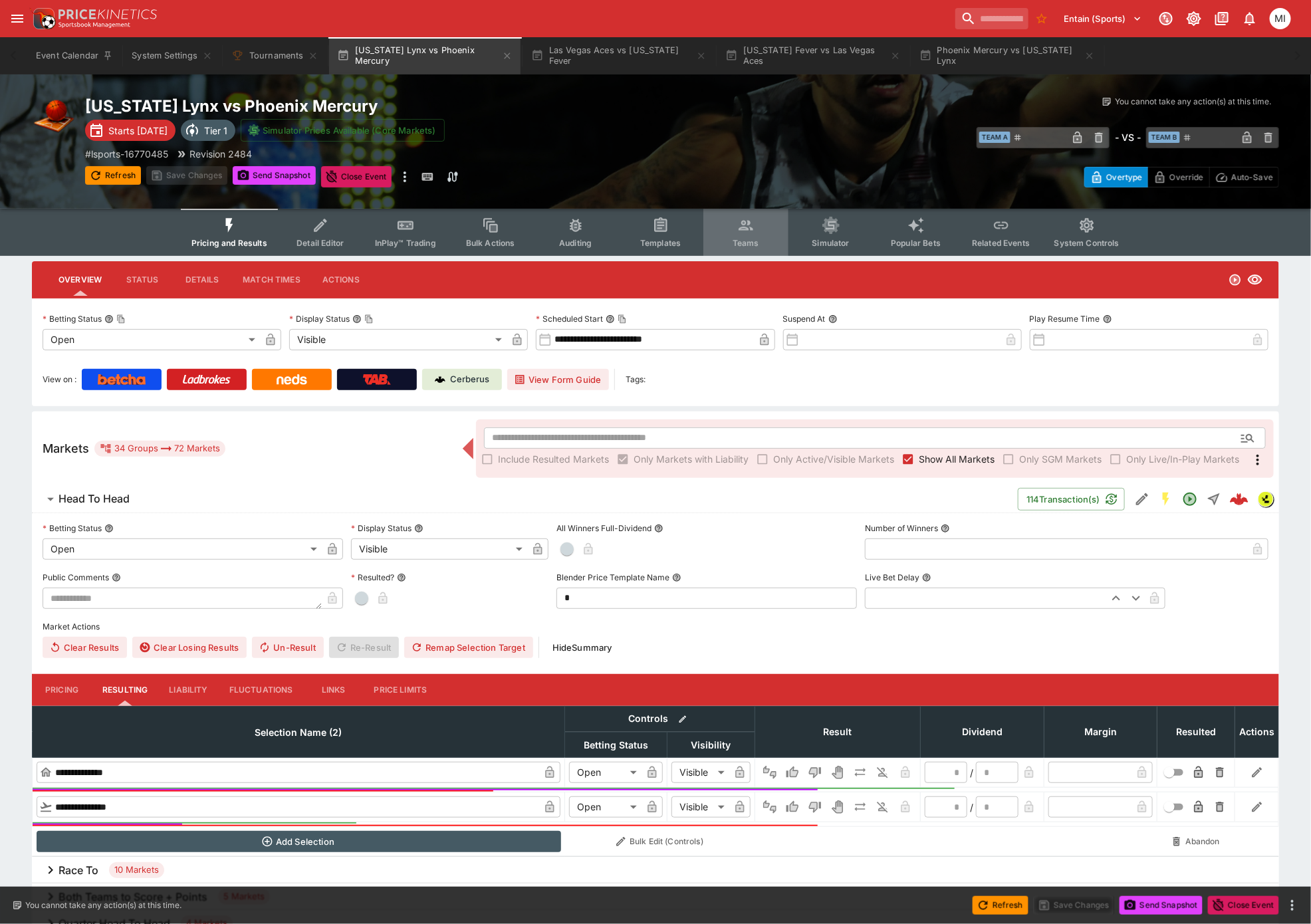
click at [734, 239] on span "Teams" at bounding box center [745, 243] width 26 height 10
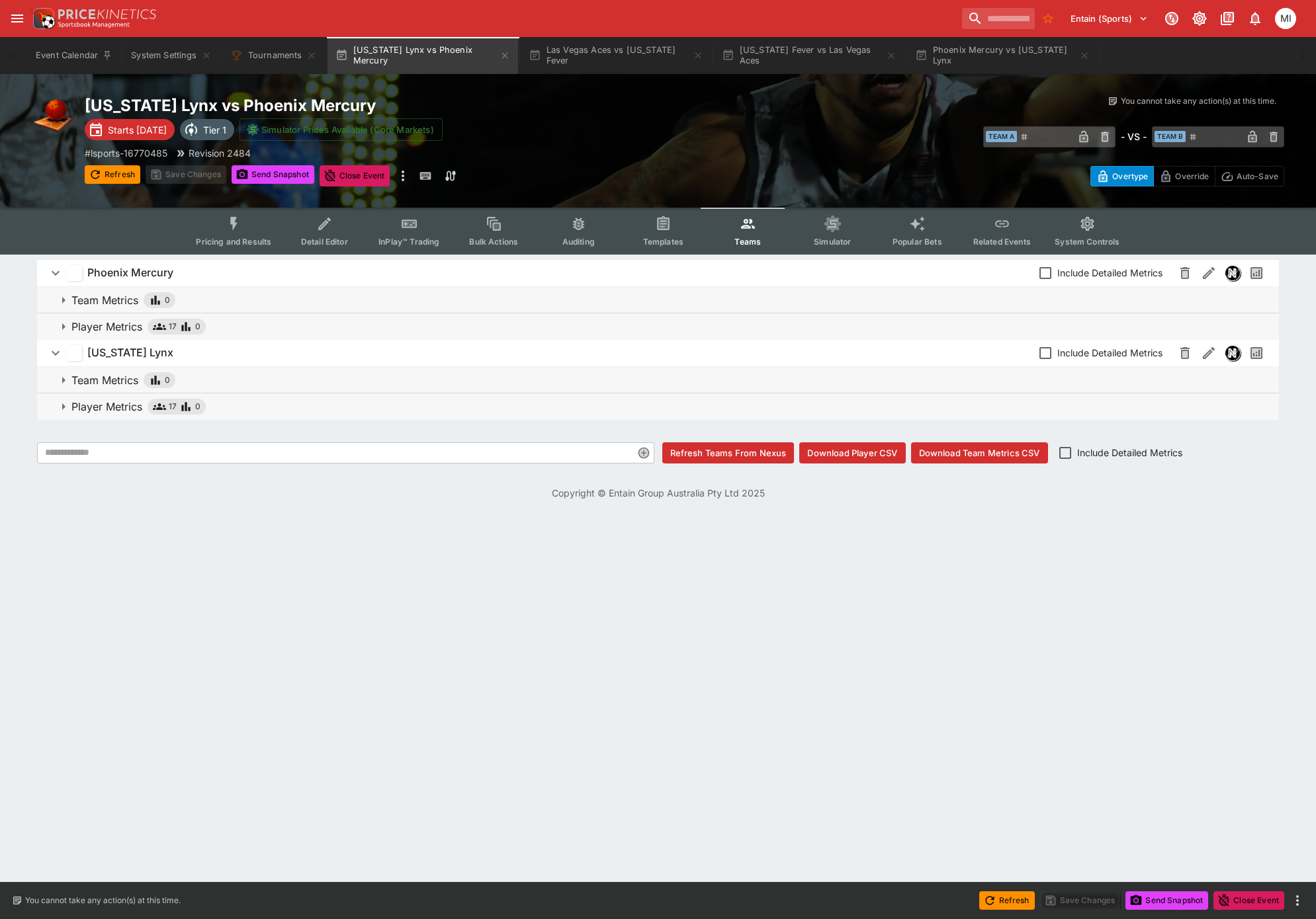
click at [73, 324] on p "Player Metrics" at bounding box center [106, 326] width 70 height 15
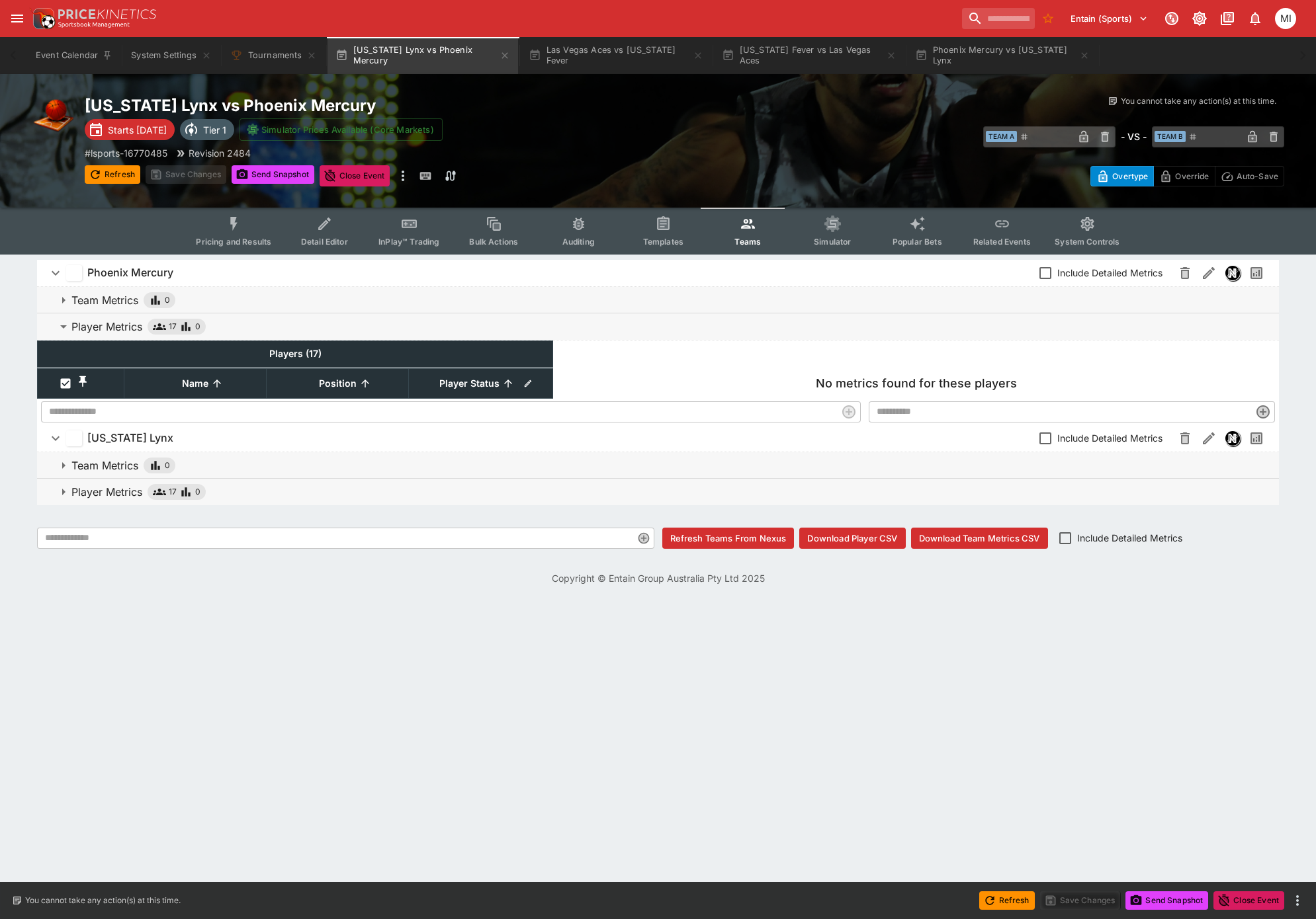
click at [73, 324] on p "Player Metrics" at bounding box center [106, 326] width 70 height 15
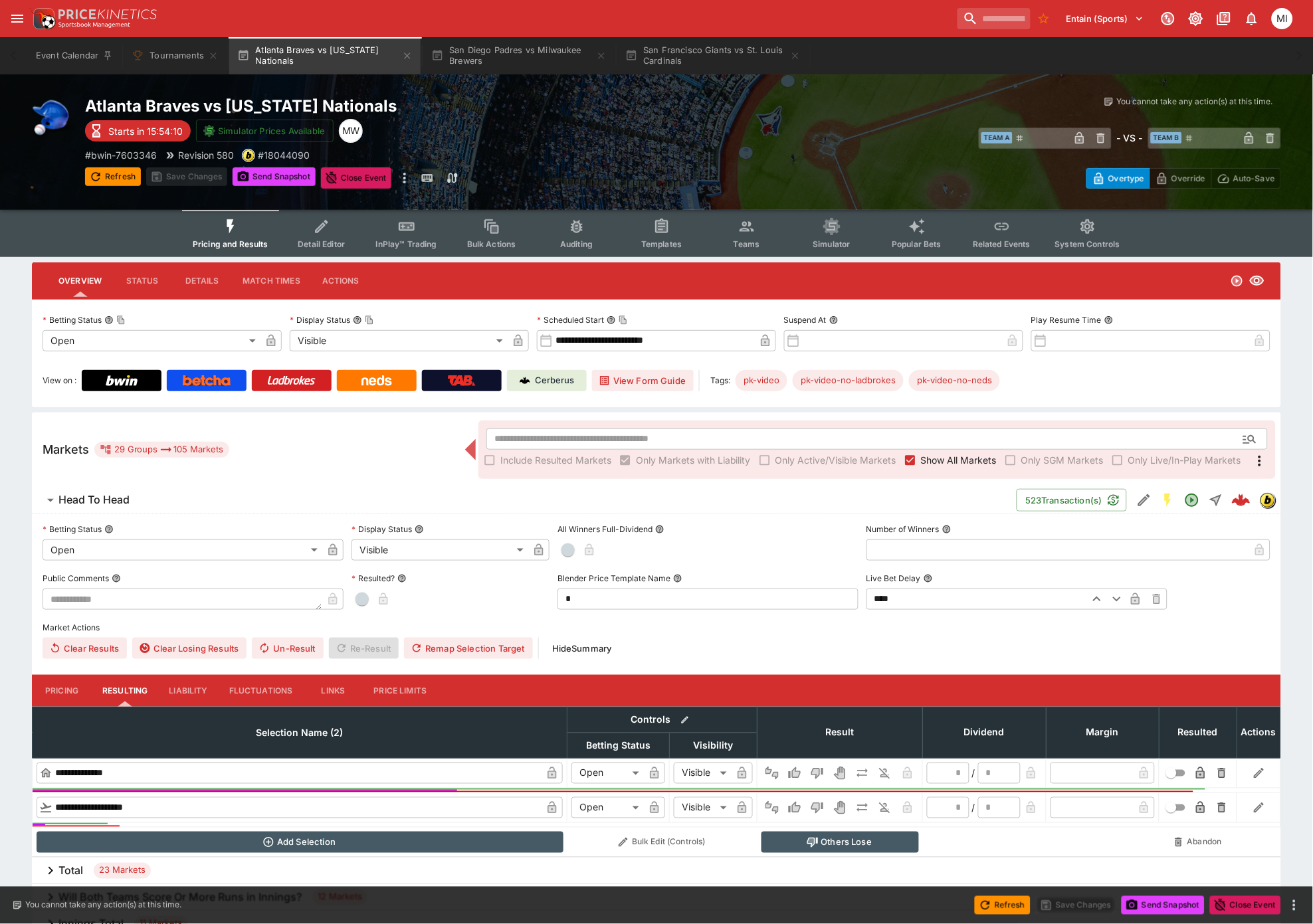
click at [549, 371] on link "Cerberus" at bounding box center [547, 381] width 80 height 21
